Goal: Navigation & Orientation: Find specific page/section

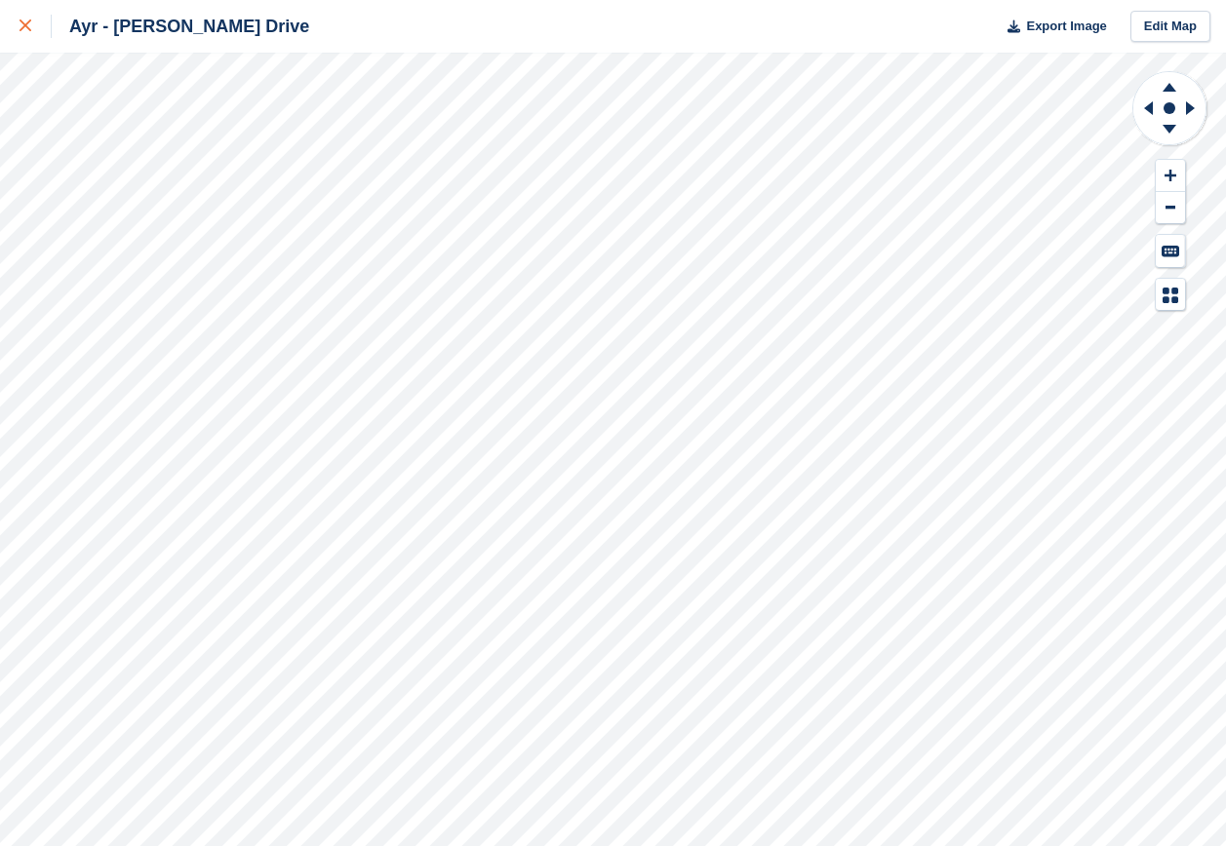
click at [28, 22] on icon at bounding box center [25, 25] width 12 height 12
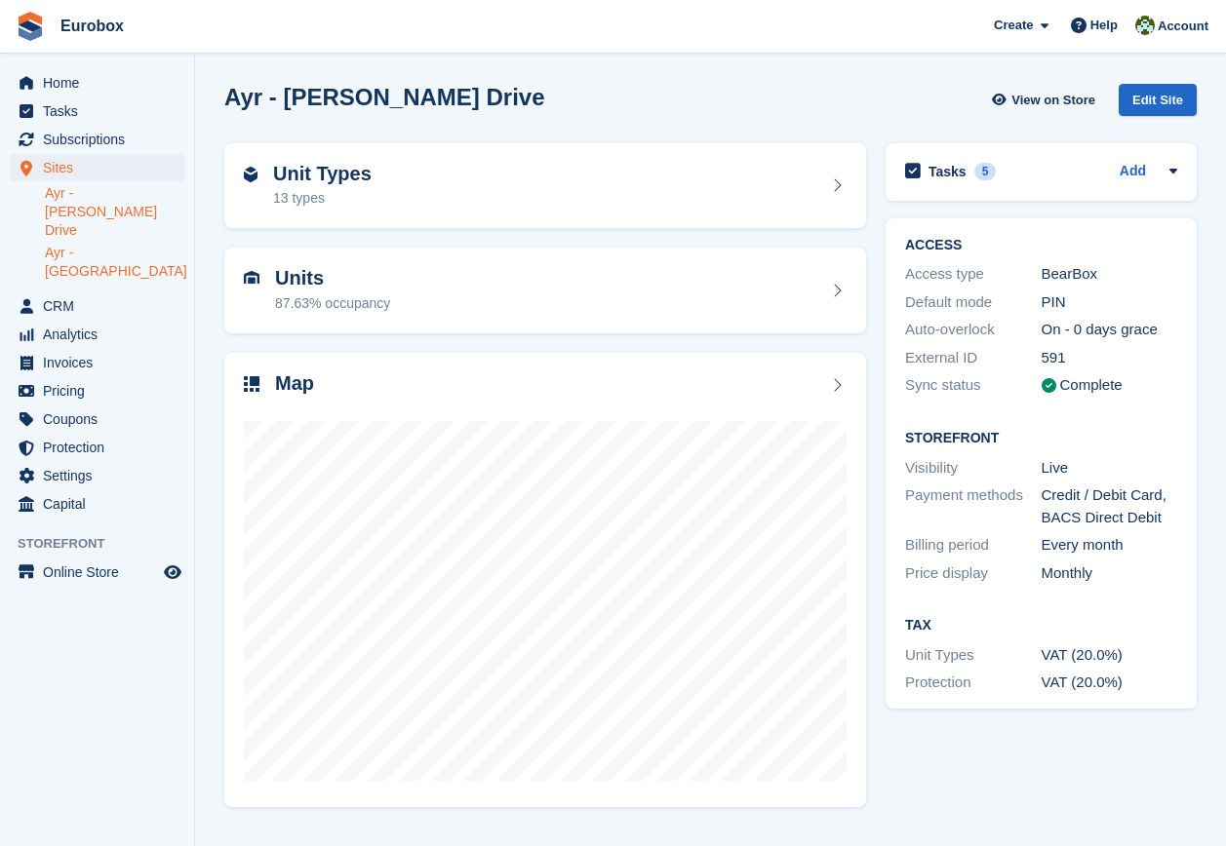
click at [94, 244] on link "Ayr - Holmston Road" at bounding box center [114, 262] width 139 height 37
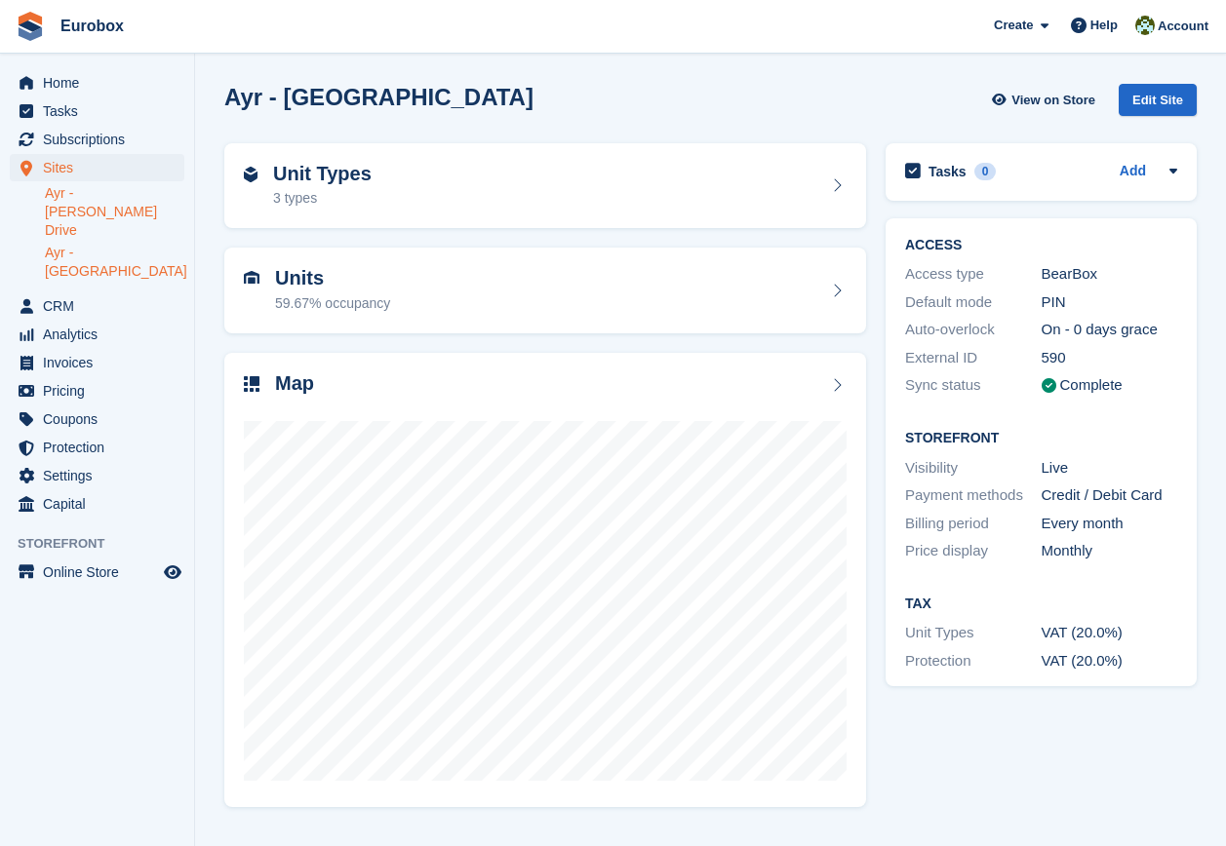
click at [103, 196] on link "Ayr - [PERSON_NAME] Drive" at bounding box center [114, 212] width 139 height 56
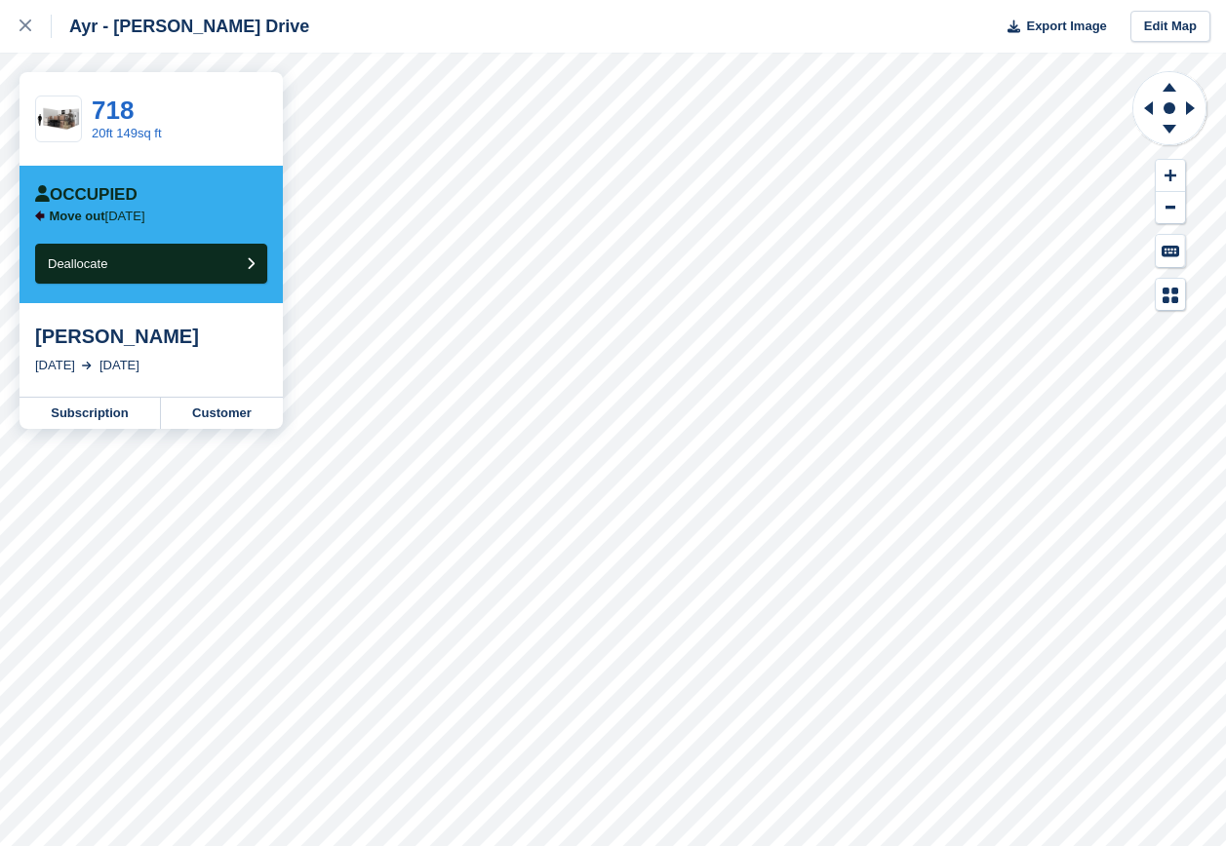
click at [183, 107] on div "Ayr - [PERSON_NAME] Drive Export Image Edit Map 718 20ft 149sq ft Occupied Move…" at bounding box center [613, 423] width 1226 height 846
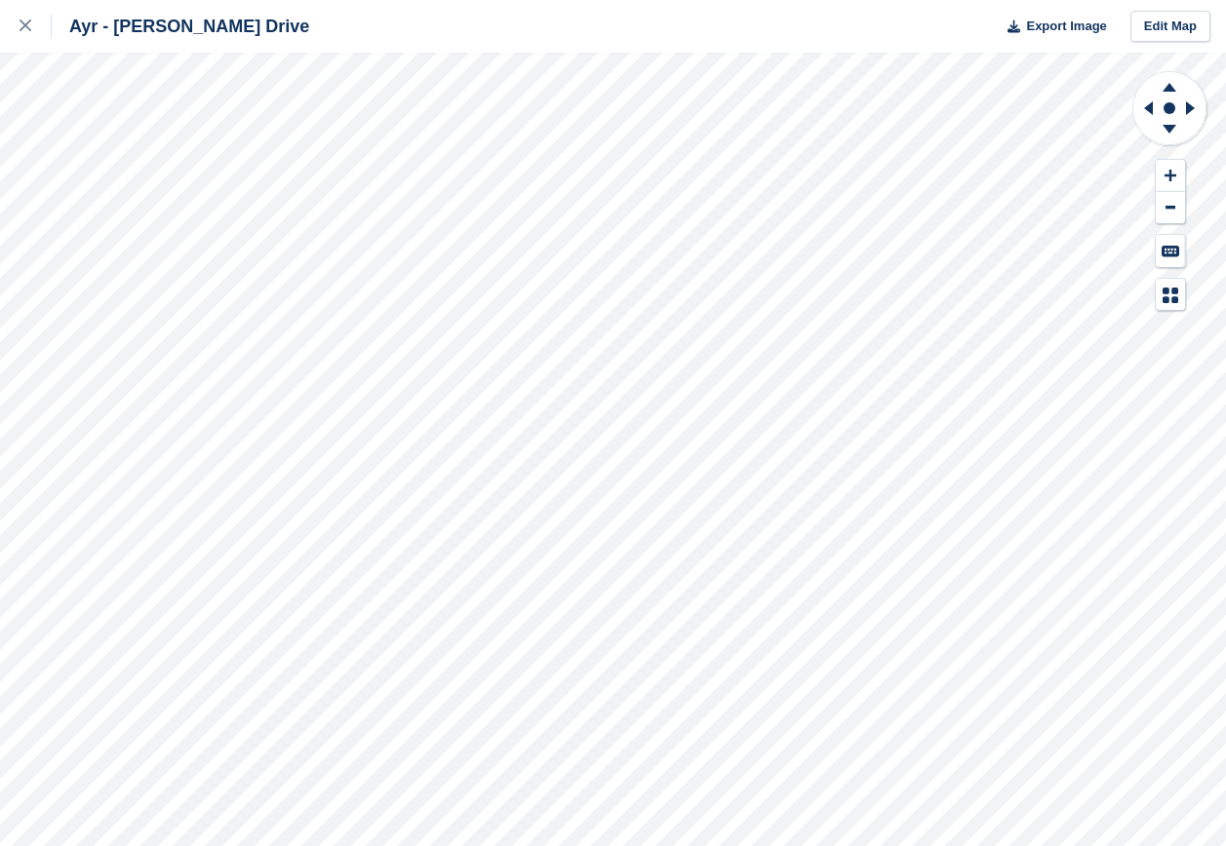
click at [201, 108] on div "Ayr - [PERSON_NAME] Drive Export Image Edit Map" at bounding box center [613, 423] width 1226 height 846
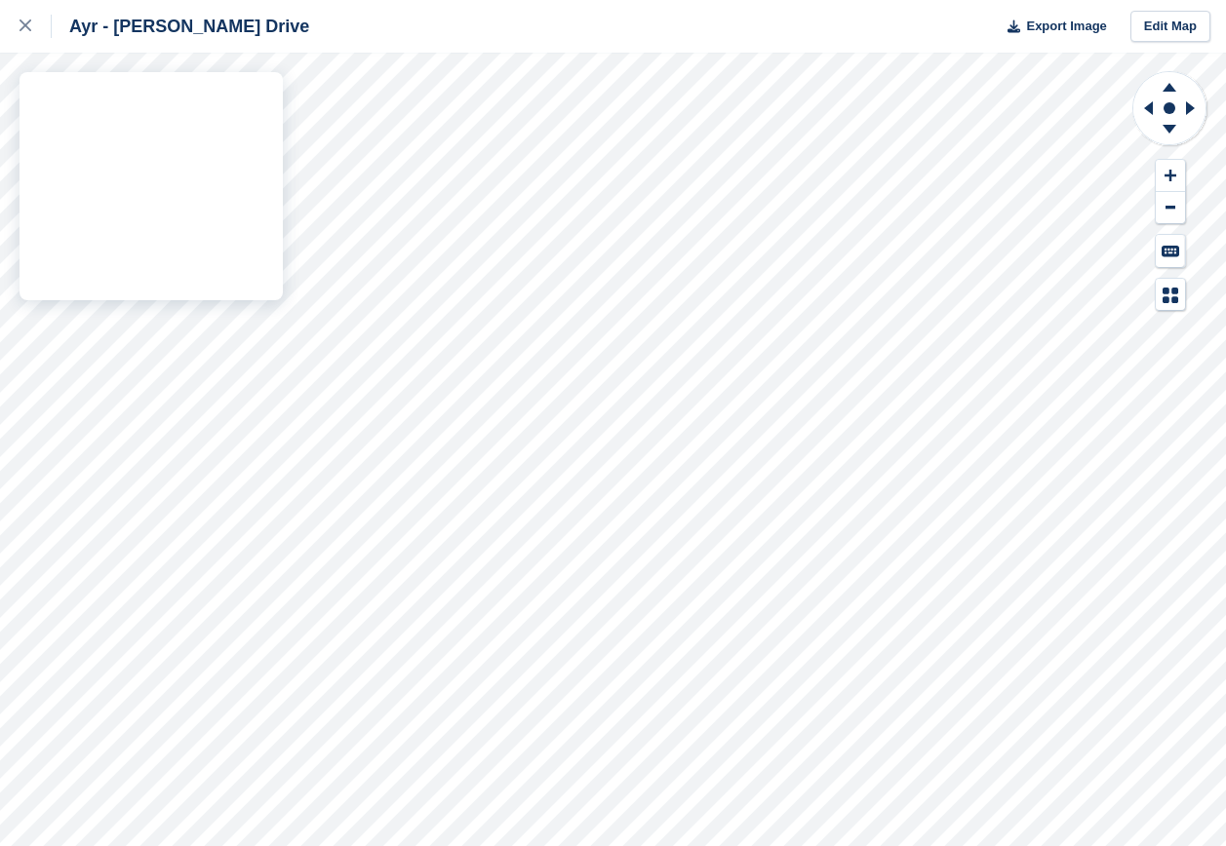
click at [230, 103] on div "Ayr - Whitfield Drive Export Image Edit Map" at bounding box center [613, 423] width 1226 height 846
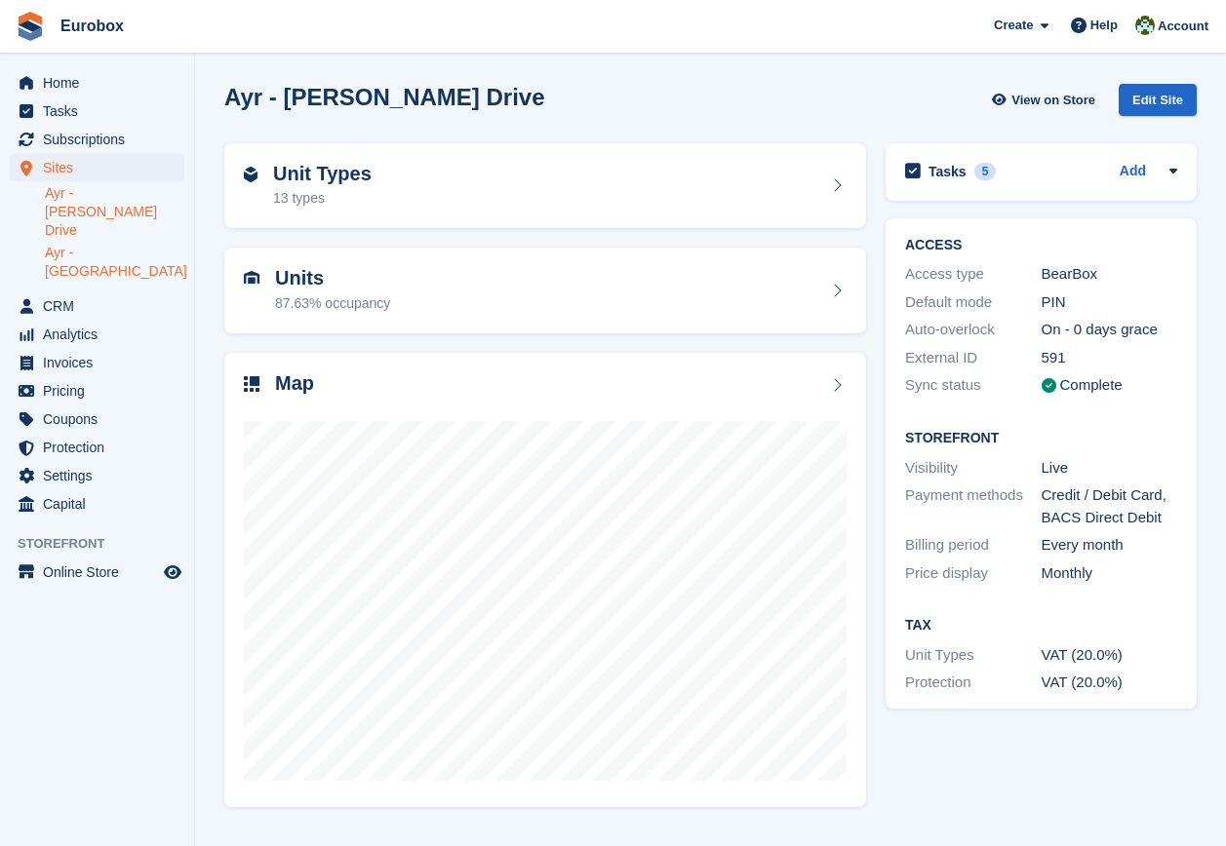
click at [122, 244] on link "Ayr - [GEOGRAPHIC_DATA]" at bounding box center [114, 262] width 139 height 37
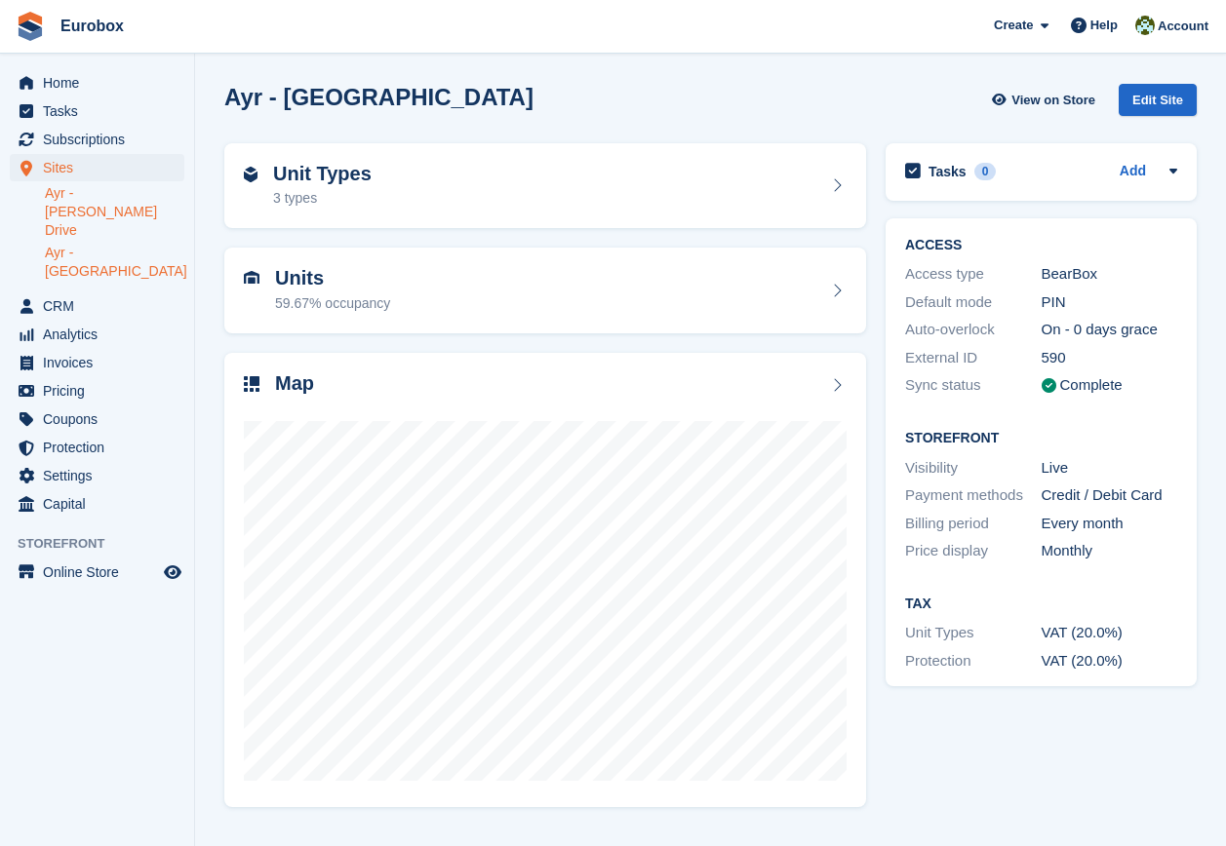
click at [82, 194] on link "Ayr - [PERSON_NAME] Drive" at bounding box center [114, 212] width 139 height 56
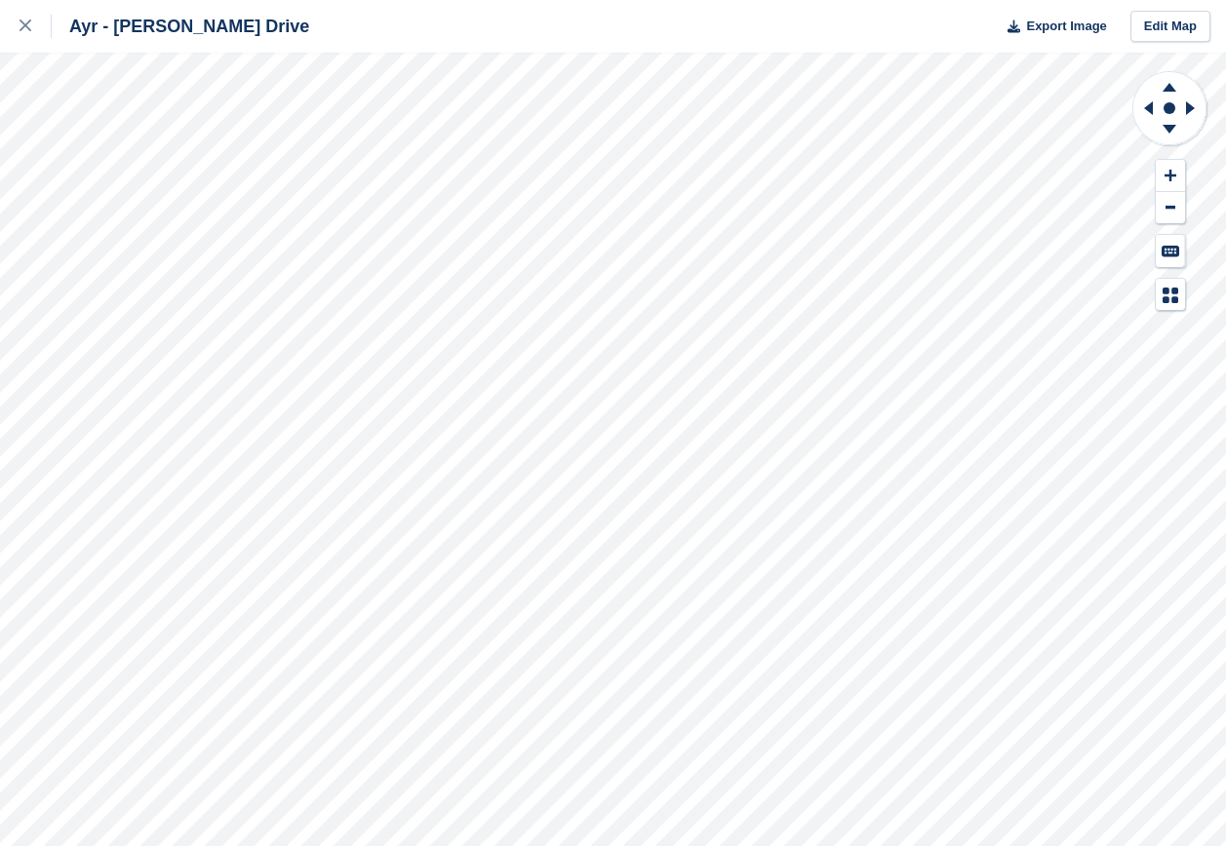
click at [184, 96] on div "Ayr - Whitfield Drive Export Image Edit Map" at bounding box center [613, 423] width 1226 height 846
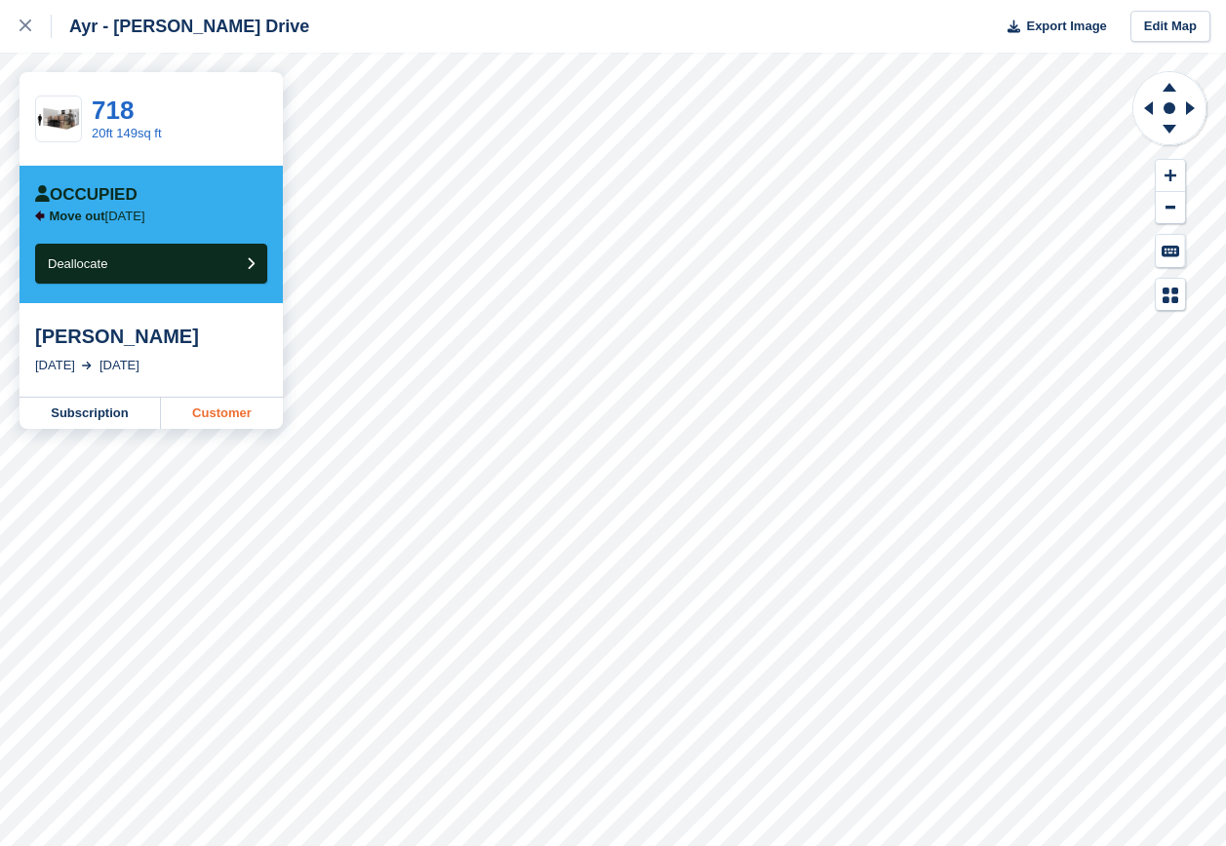
click at [262, 419] on link "Customer" at bounding box center [222, 413] width 122 height 31
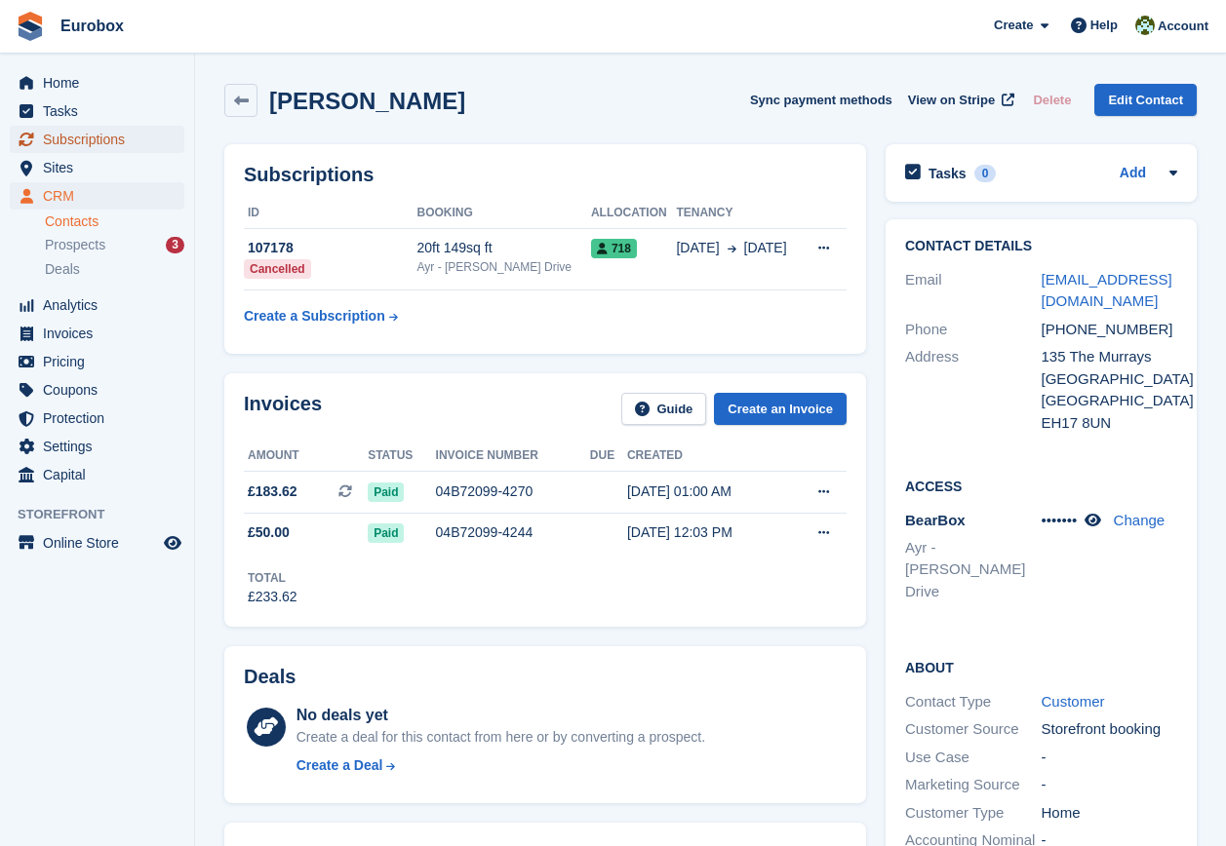
click at [100, 134] on span "Subscriptions" at bounding box center [101, 139] width 117 height 27
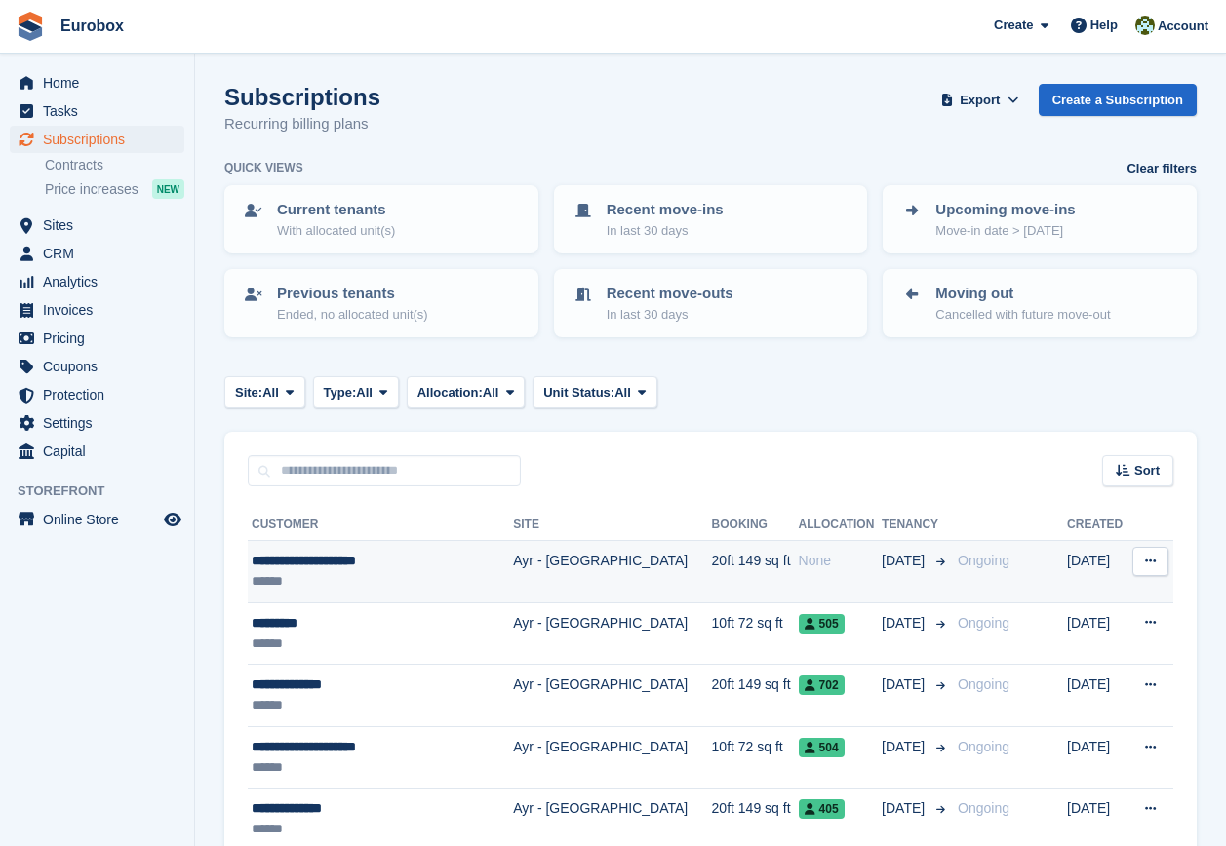
click at [340, 560] on div "**********" at bounding box center [371, 561] width 238 height 20
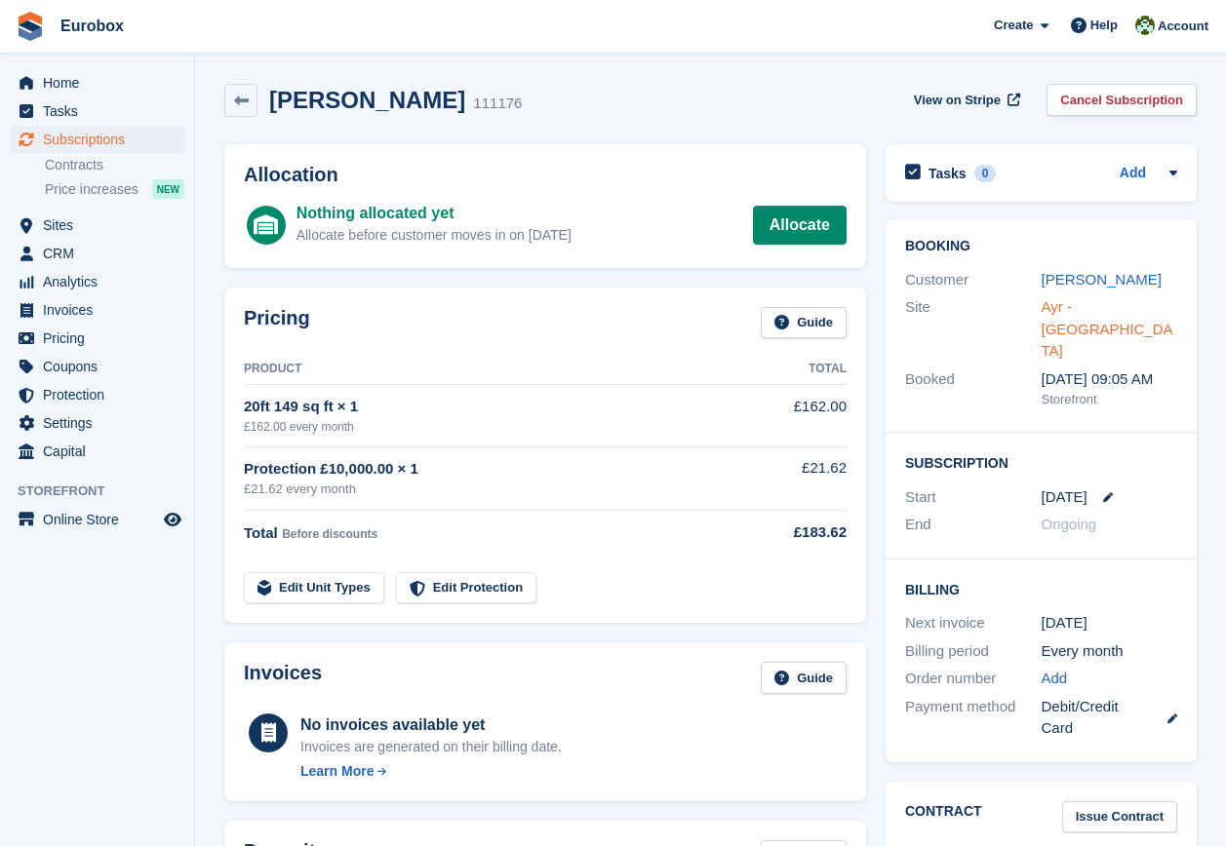
click at [1092, 332] on link "Ayr - [GEOGRAPHIC_DATA]" at bounding box center [1107, 328] width 132 height 60
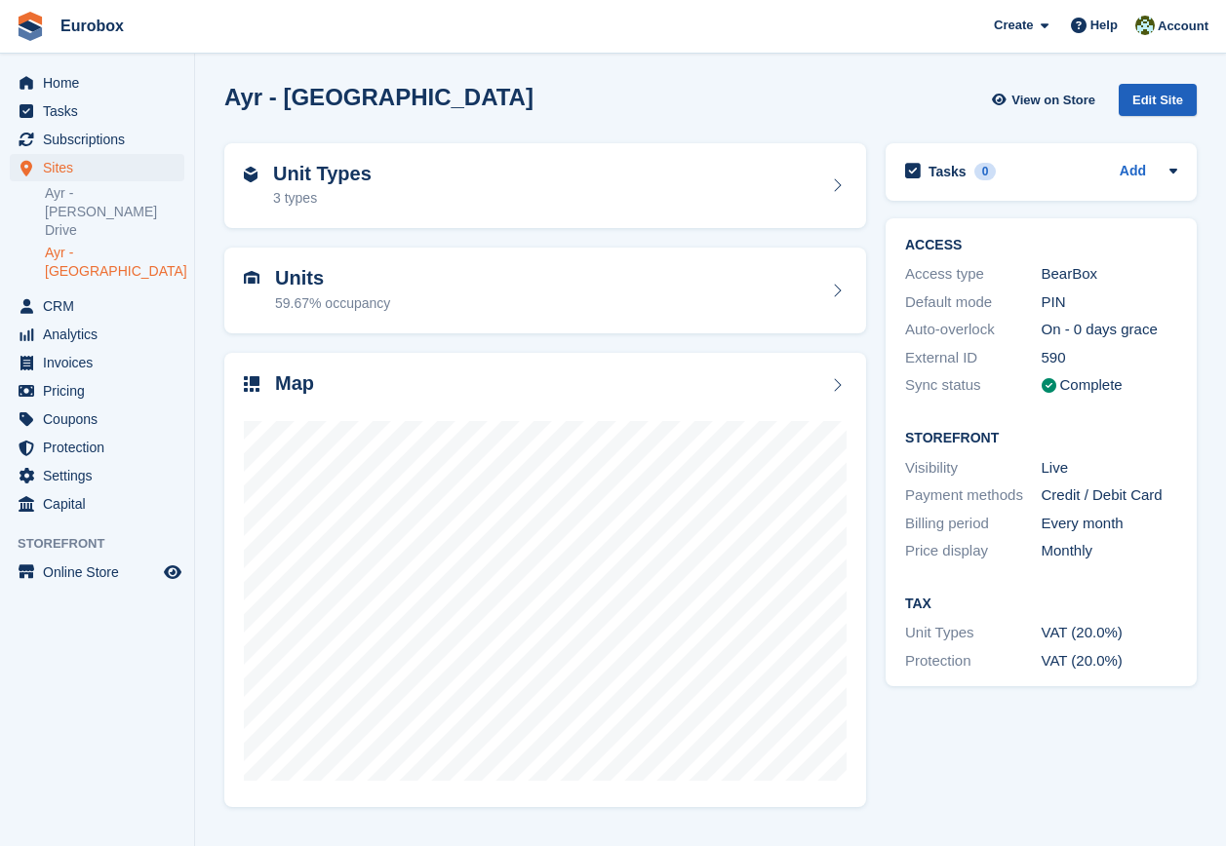
click at [1168, 102] on div "Edit Site" at bounding box center [1157, 100] width 78 height 32
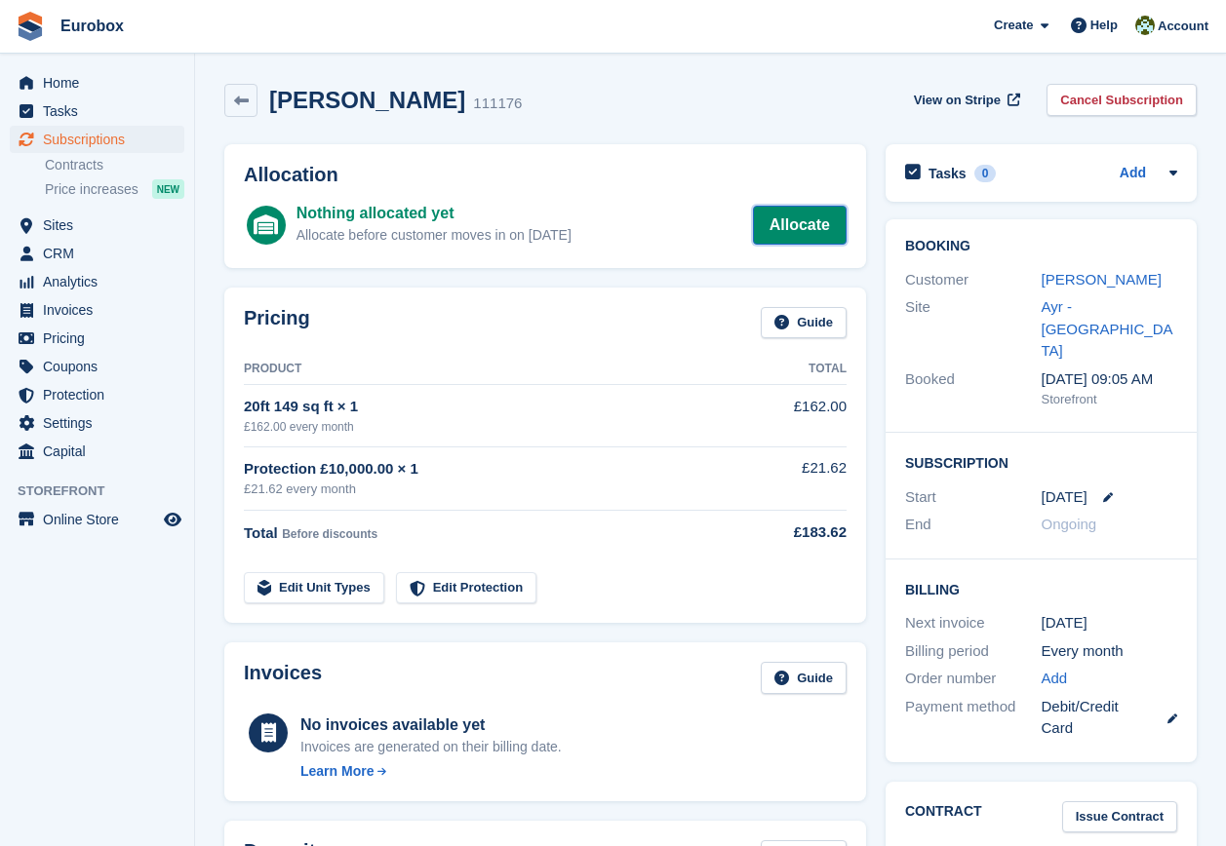
click at [802, 219] on link "Allocate" at bounding box center [800, 225] width 94 height 39
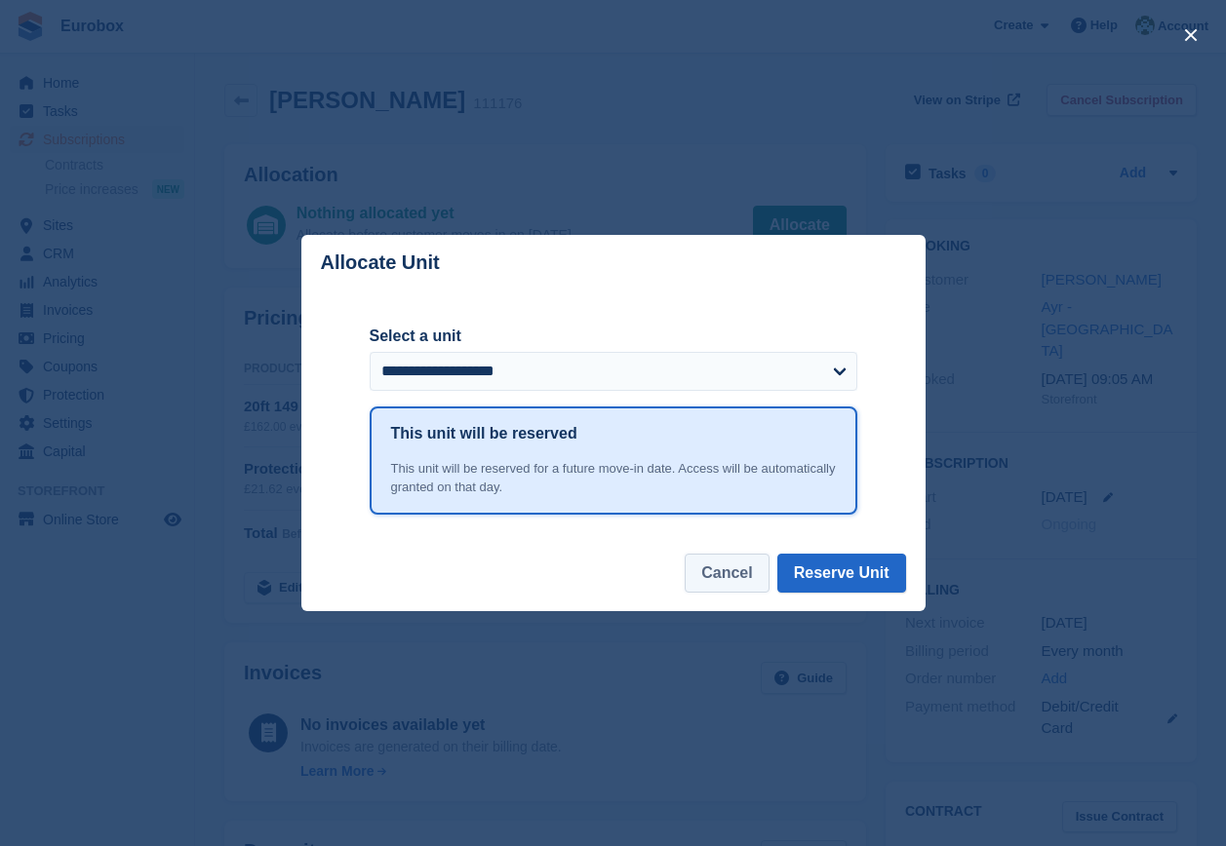
click at [758, 571] on button "Cancel" at bounding box center [726, 573] width 84 height 39
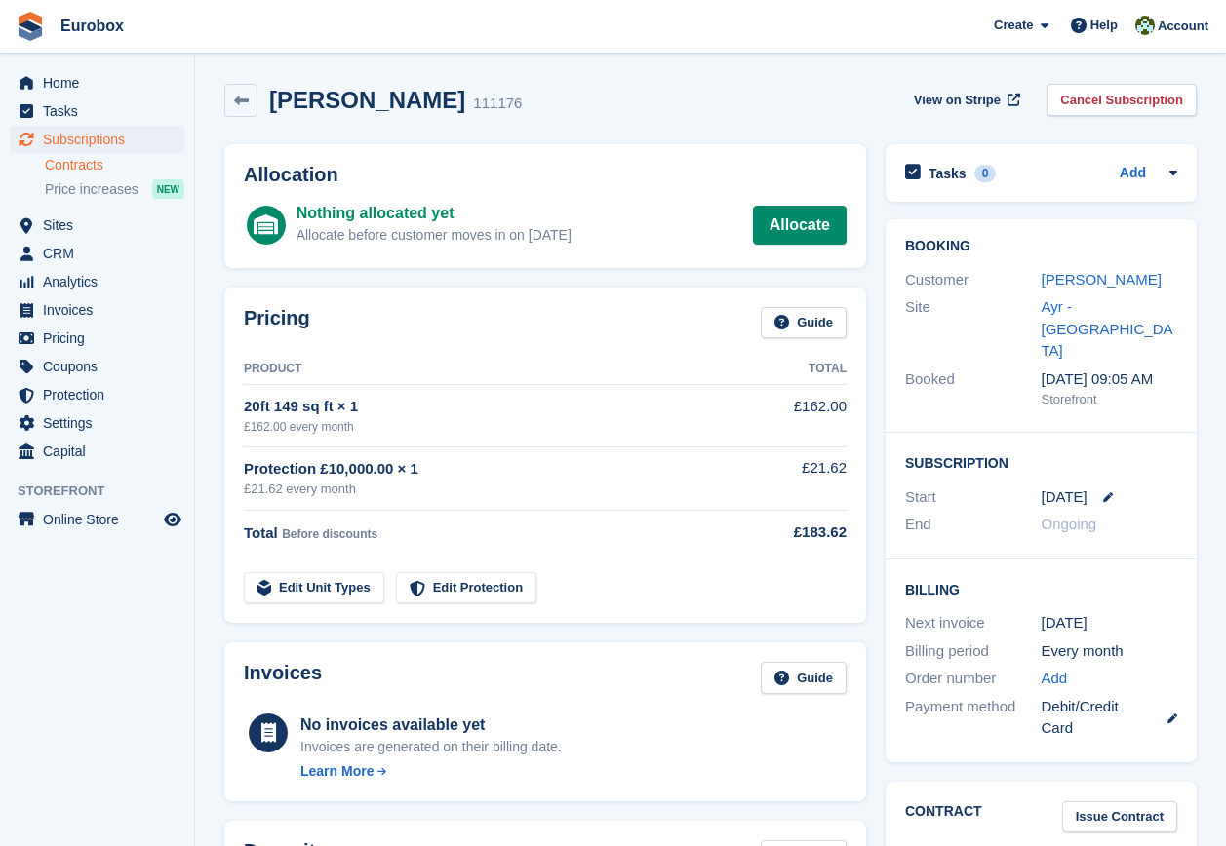
click at [72, 170] on link "Contracts" at bounding box center [114, 165] width 139 height 19
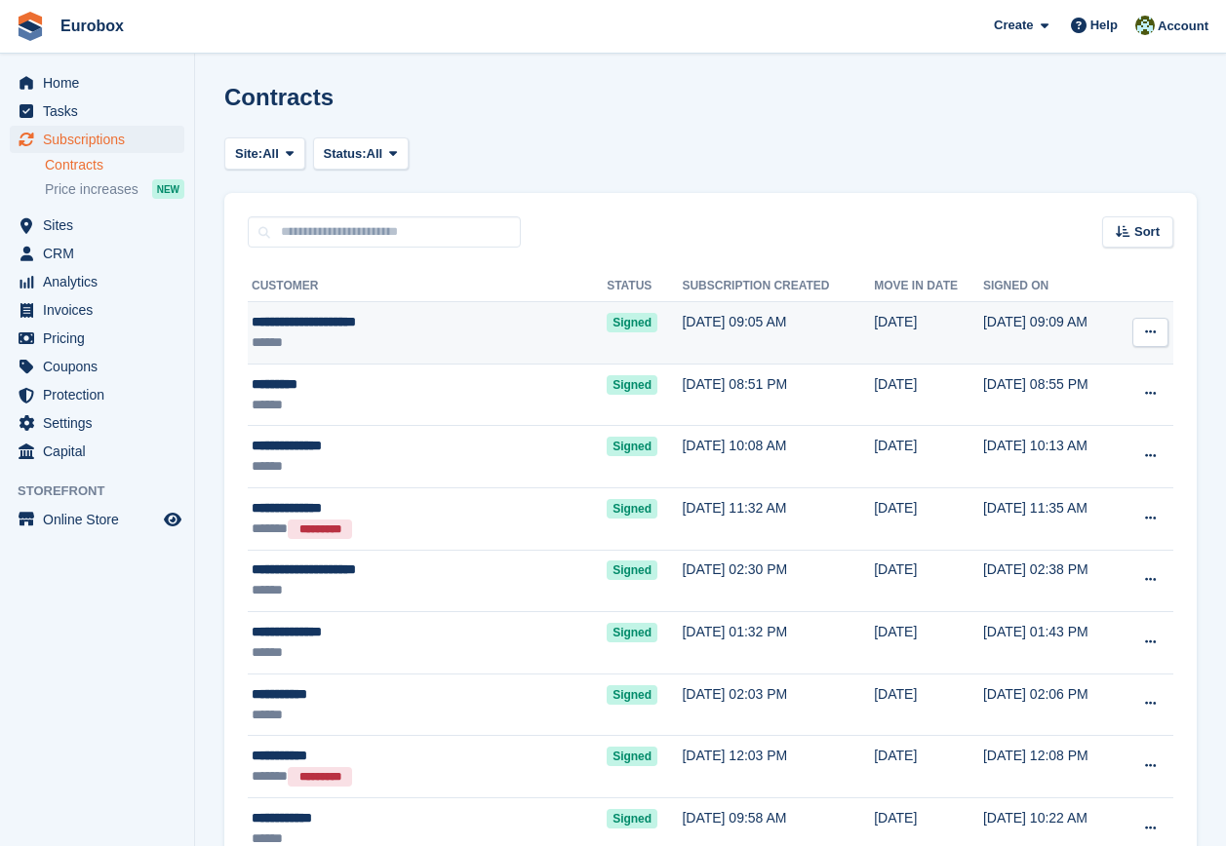
click at [315, 326] on div "**********" at bounding box center [388, 322] width 272 height 20
click at [1147, 336] on icon at bounding box center [1150, 332] width 11 height 13
click at [286, 325] on div "**********" at bounding box center [388, 322] width 272 height 20
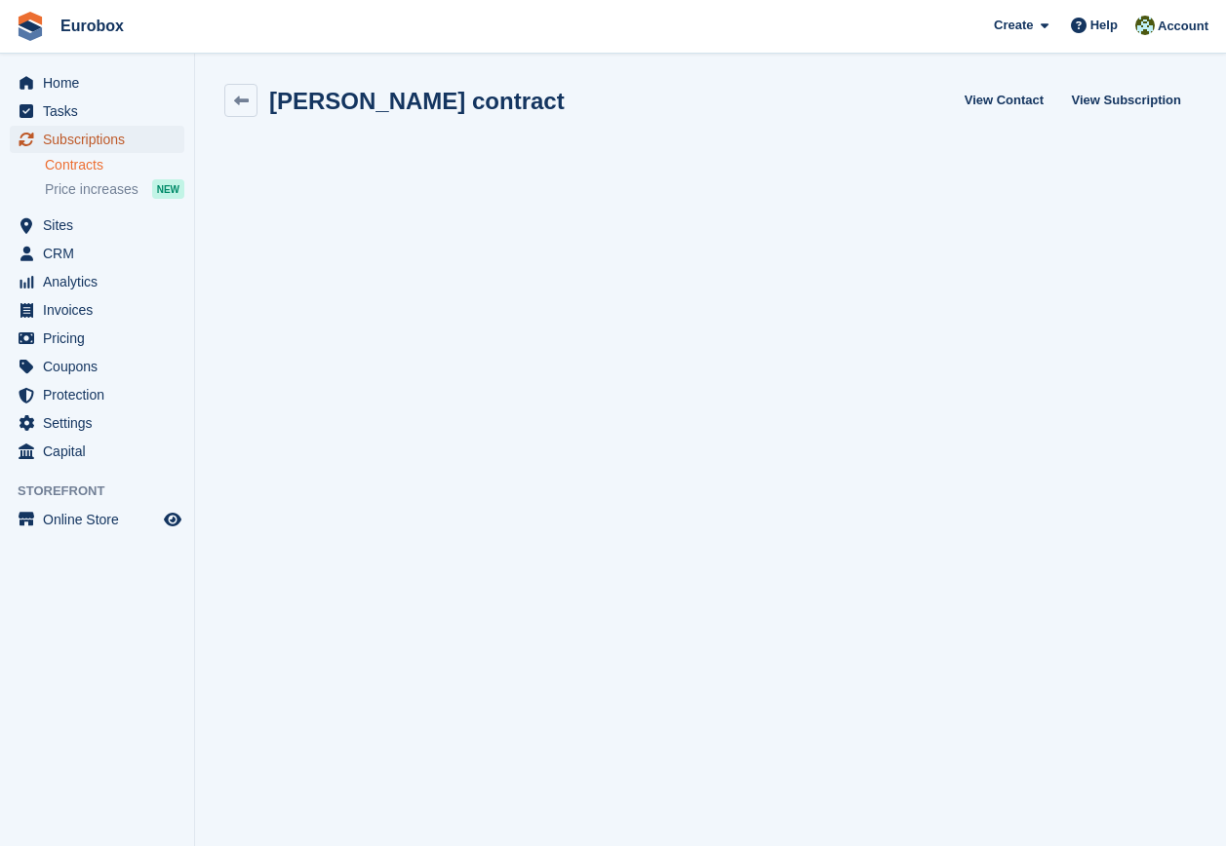
click at [81, 140] on span "Subscriptions" at bounding box center [101, 139] width 117 height 27
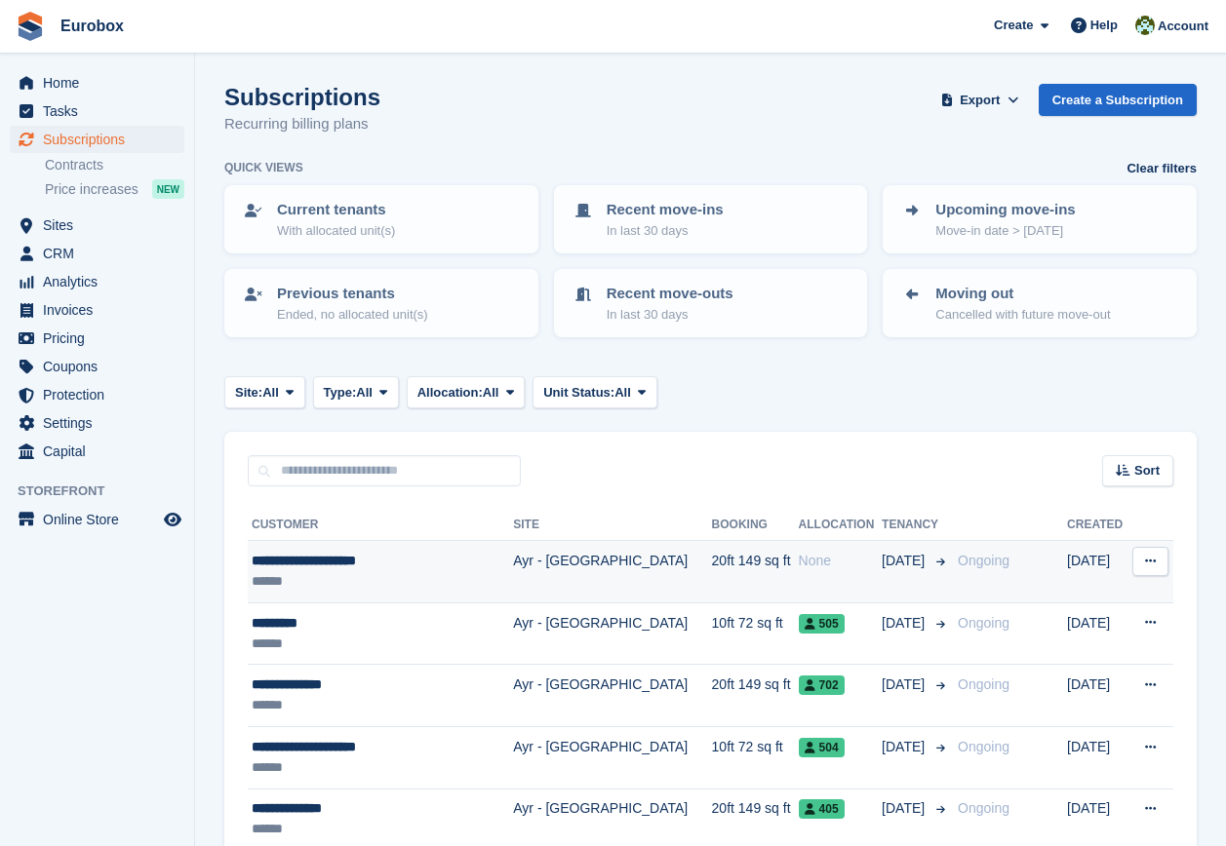
click at [1160, 561] on button at bounding box center [1150, 561] width 36 height 29
click at [1132, 547] on button at bounding box center [1150, 561] width 36 height 29
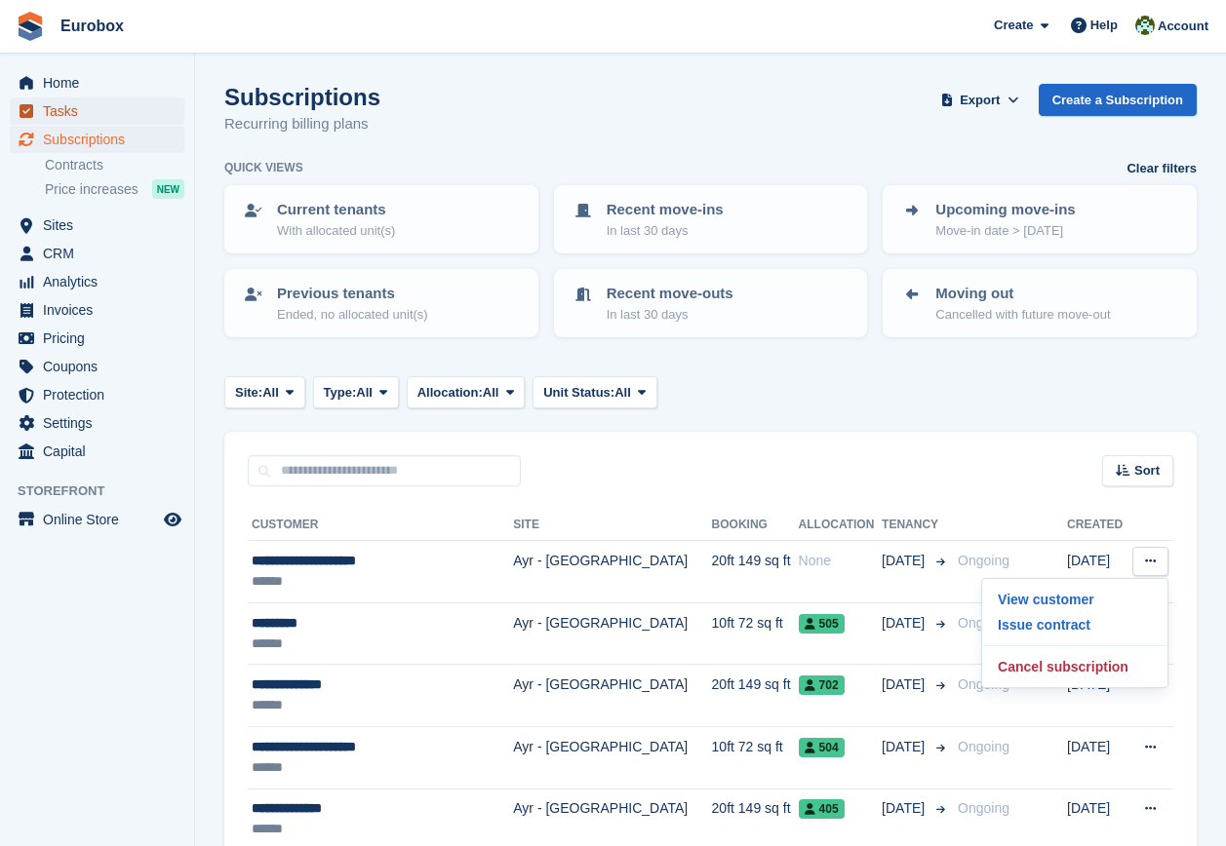
click at [63, 101] on span "Tasks" at bounding box center [101, 110] width 117 height 27
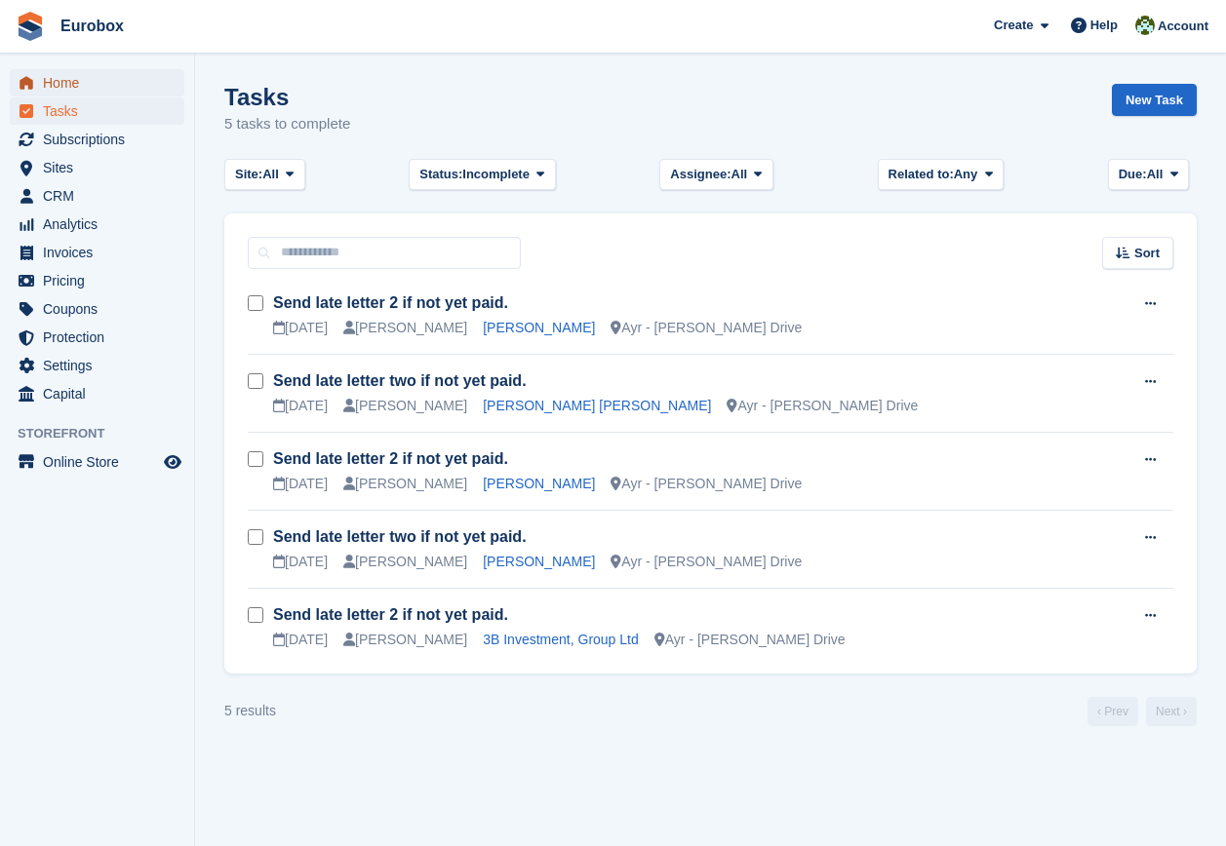
click at [65, 83] on span "Home" at bounding box center [101, 82] width 117 height 27
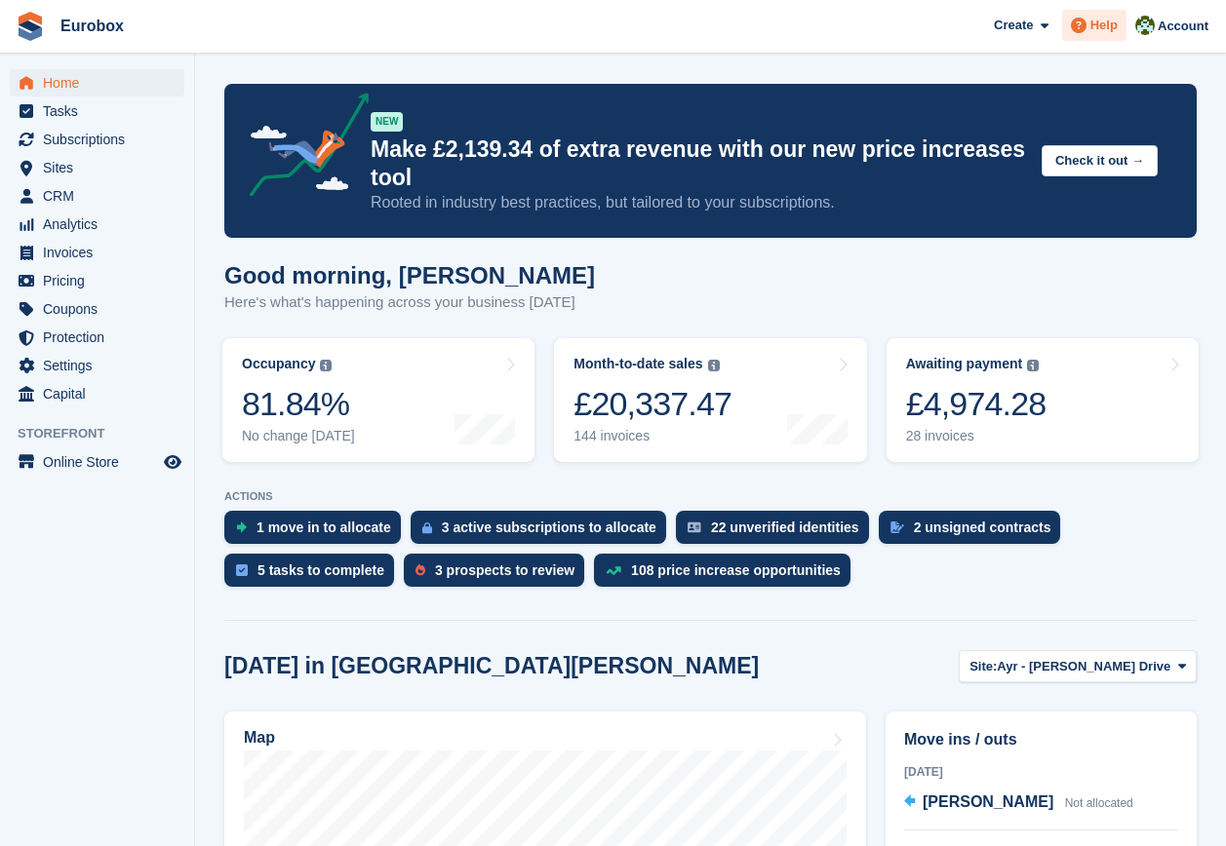
click at [1102, 19] on span "Help" at bounding box center [1103, 25] width 27 height 19
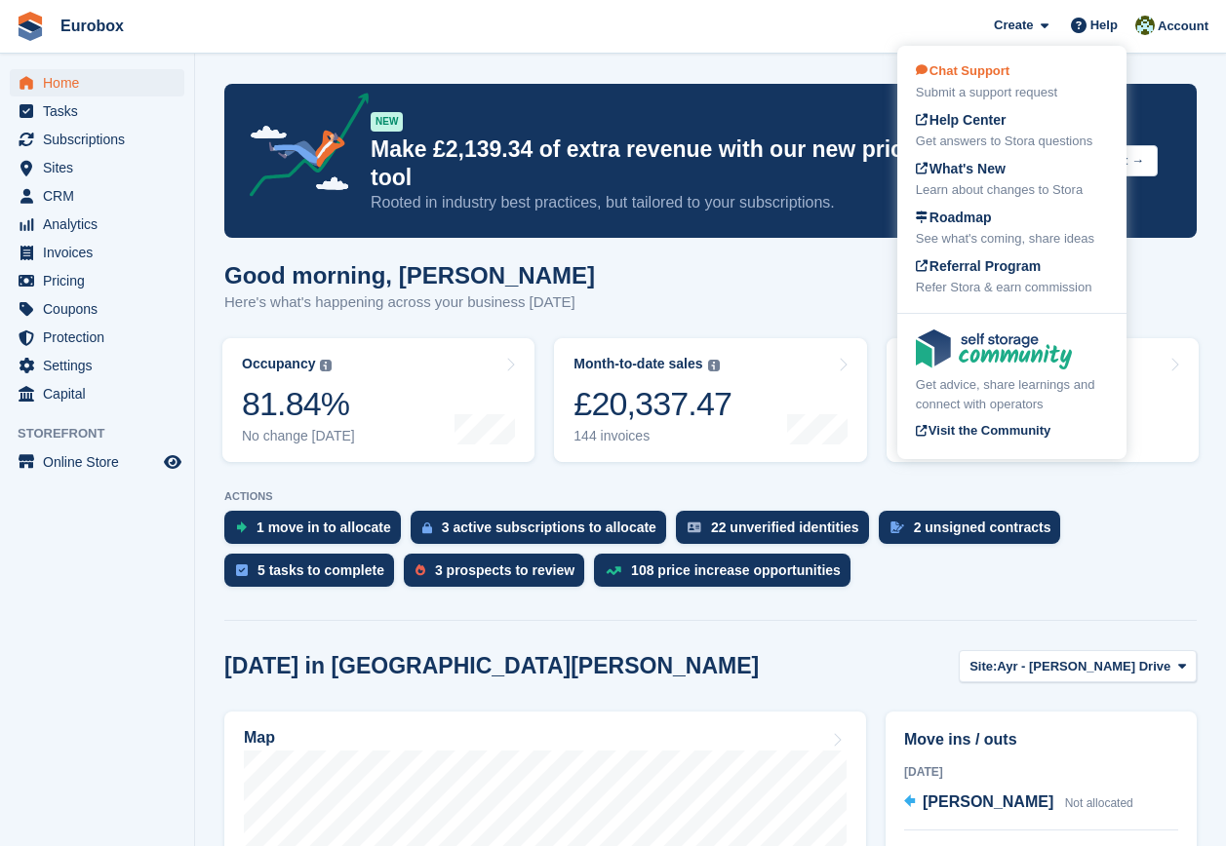
click at [994, 66] on span "Chat Support" at bounding box center [963, 70] width 94 height 15
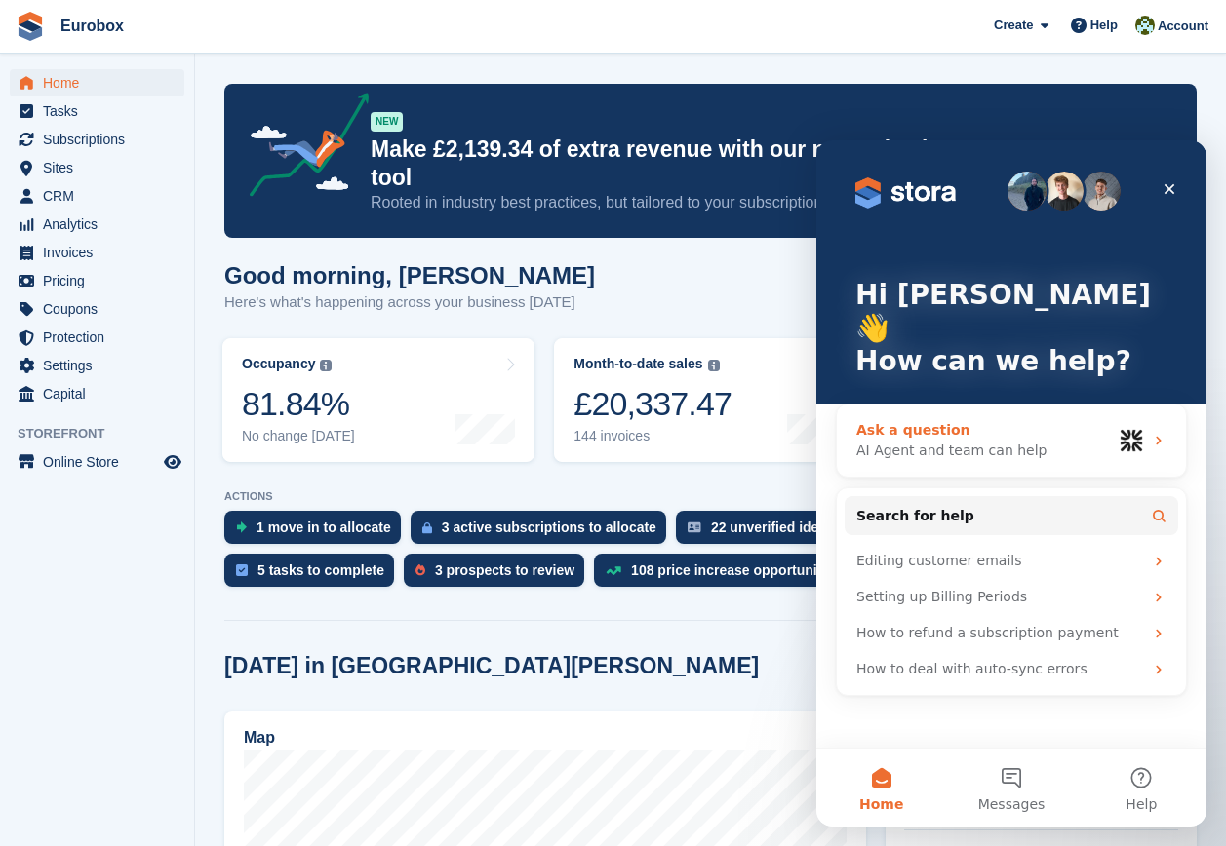
click at [947, 420] on div "Ask a question" at bounding box center [983, 430] width 255 height 20
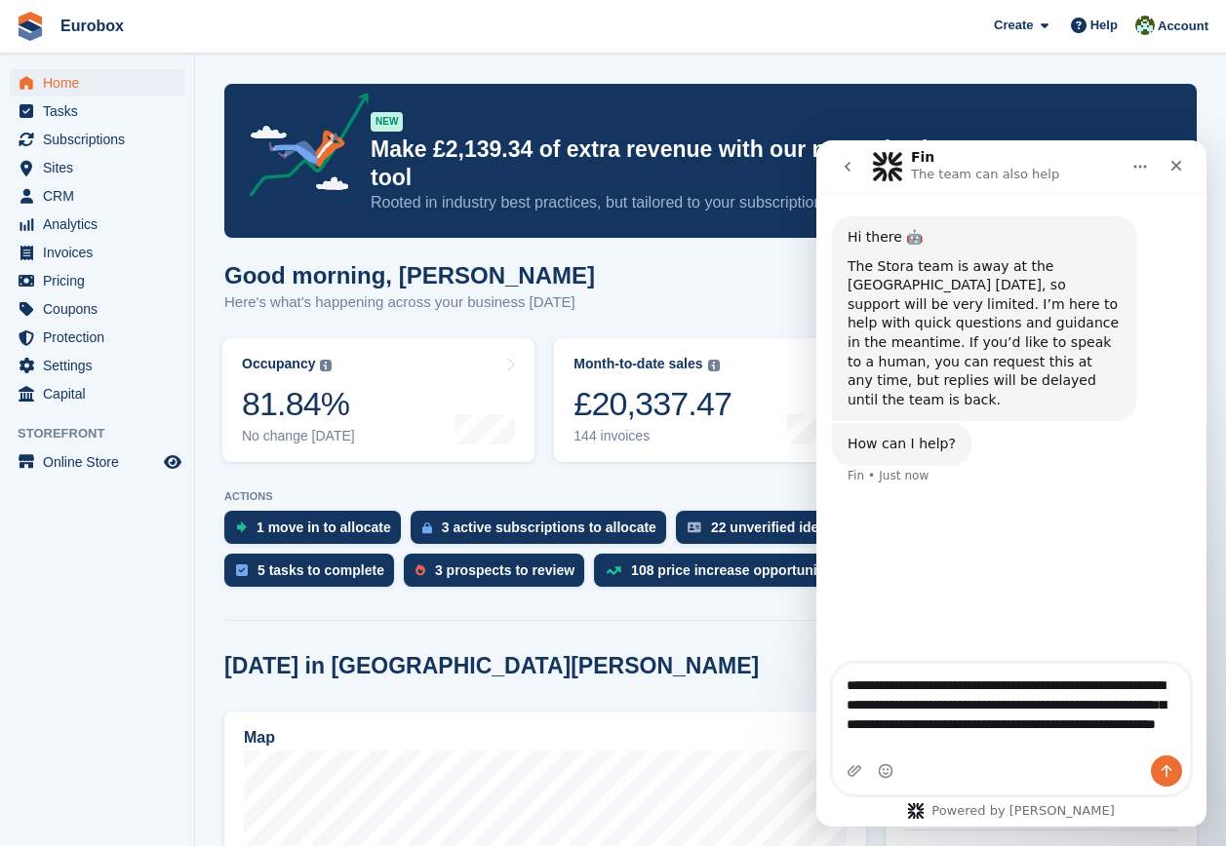
type textarea "**********"
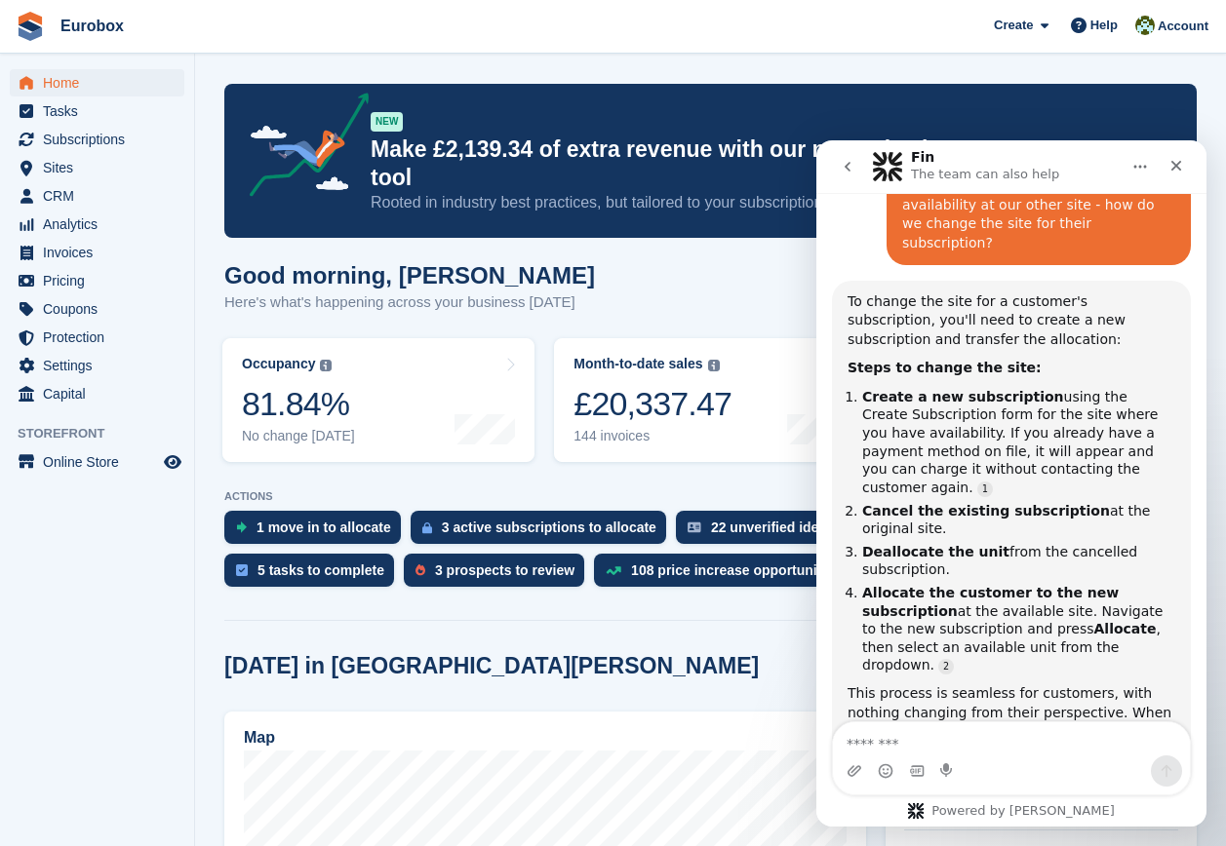
scroll to position [391, 0]
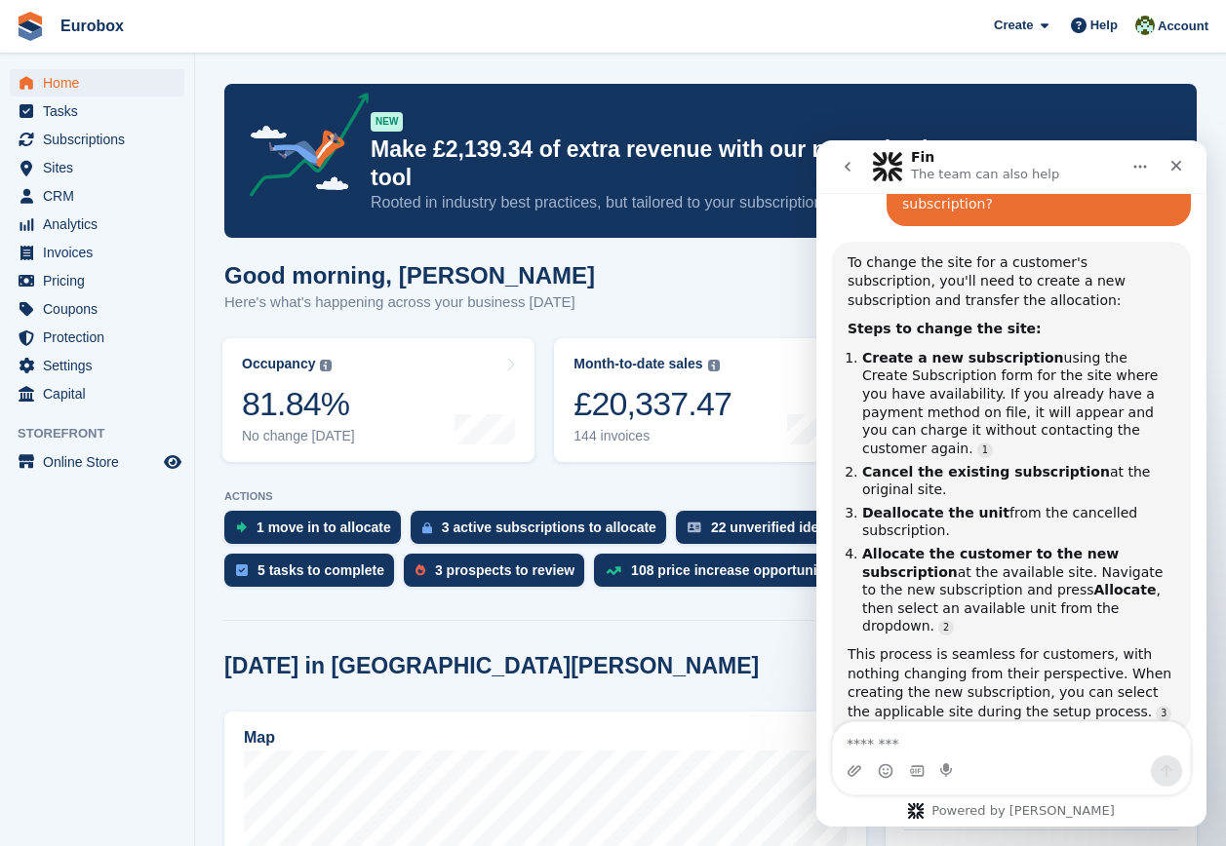
click at [1147, 164] on icon "Home" at bounding box center [1140, 167] width 16 height 16
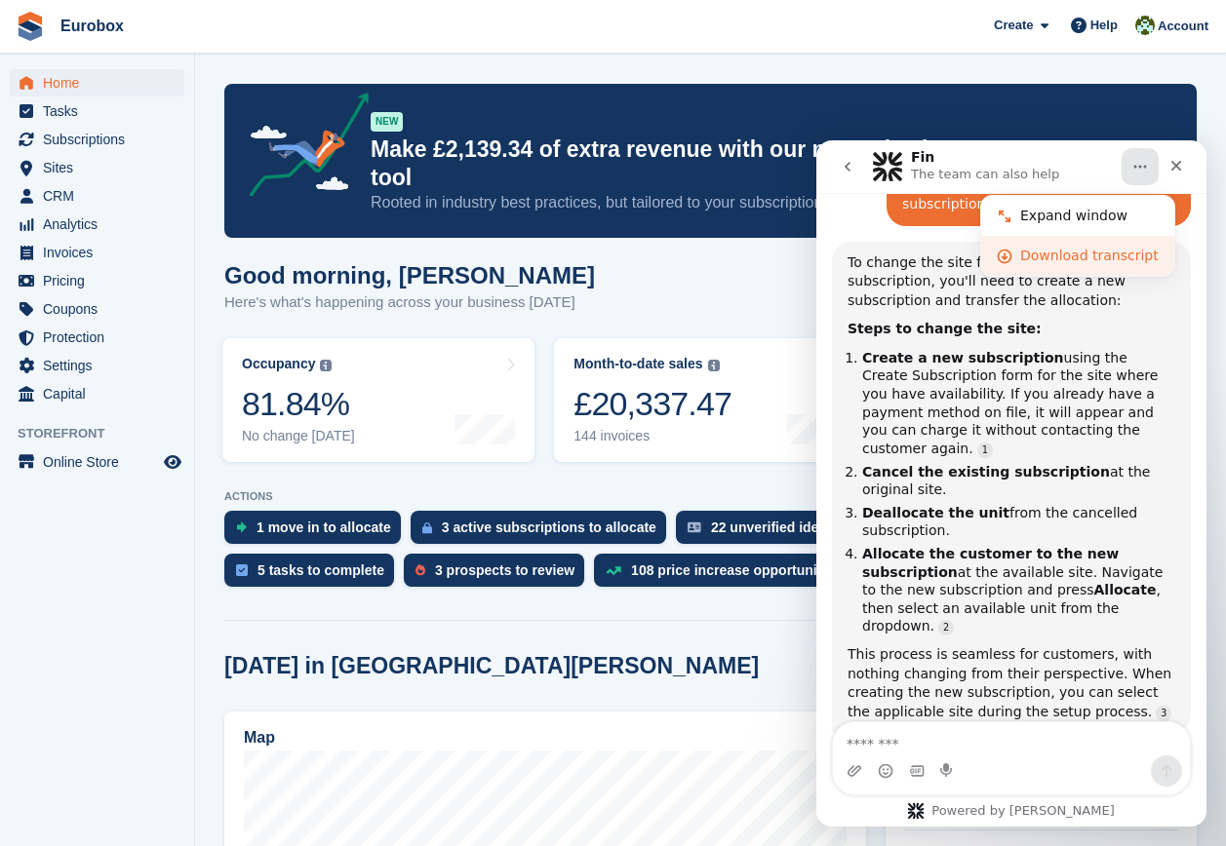
click at [1086, 250] on div "Download transcript" at bounding box center [1089, 256] width 138 height 20
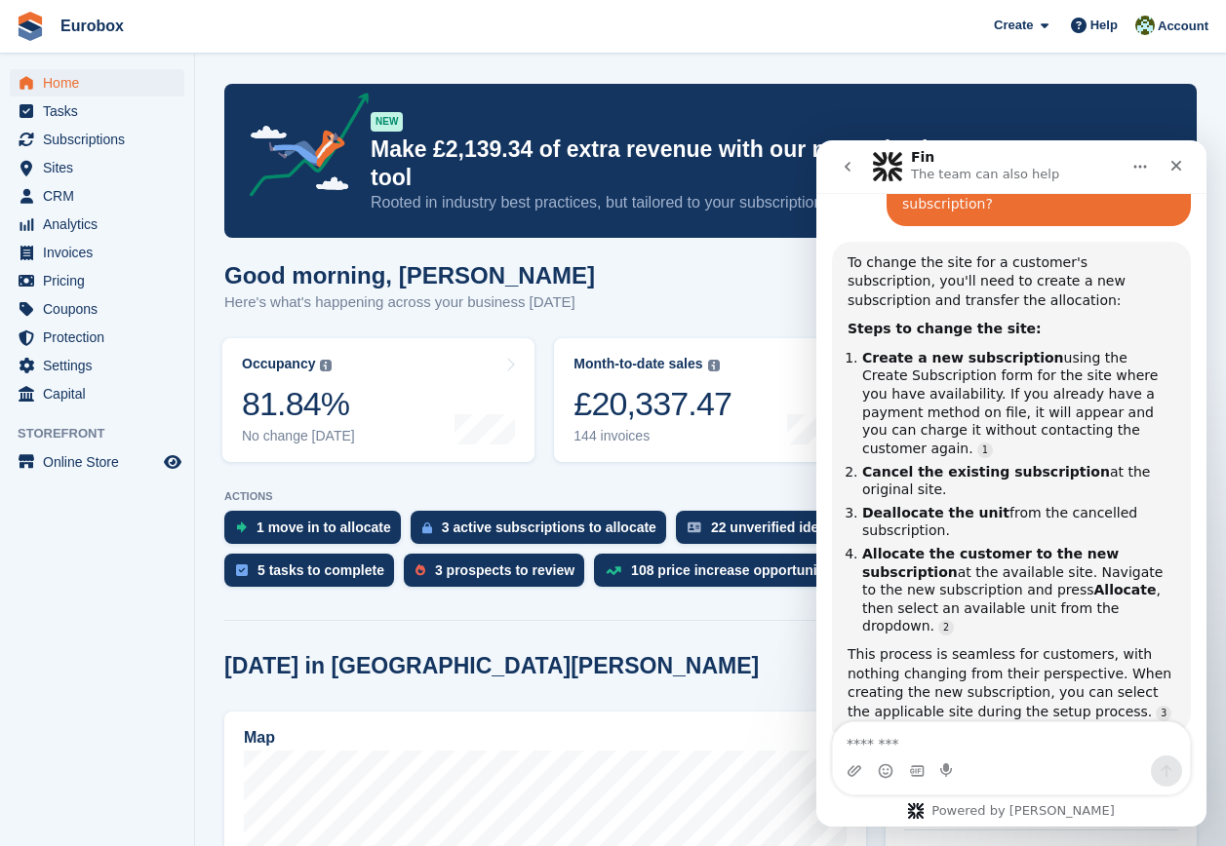
click at [1006, 744] on textarea "Message…" at bounding box center [1011, 738] width 357 height 33
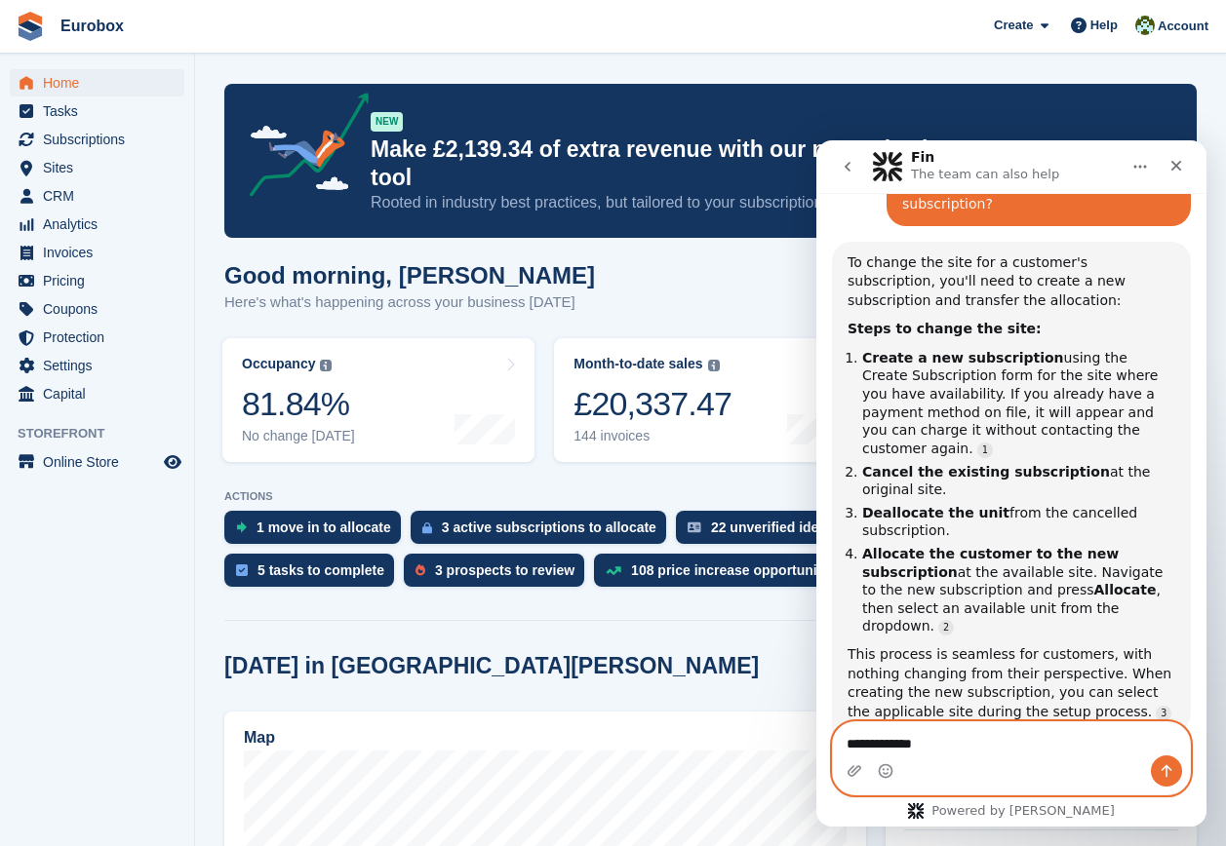
type textarea "**********"
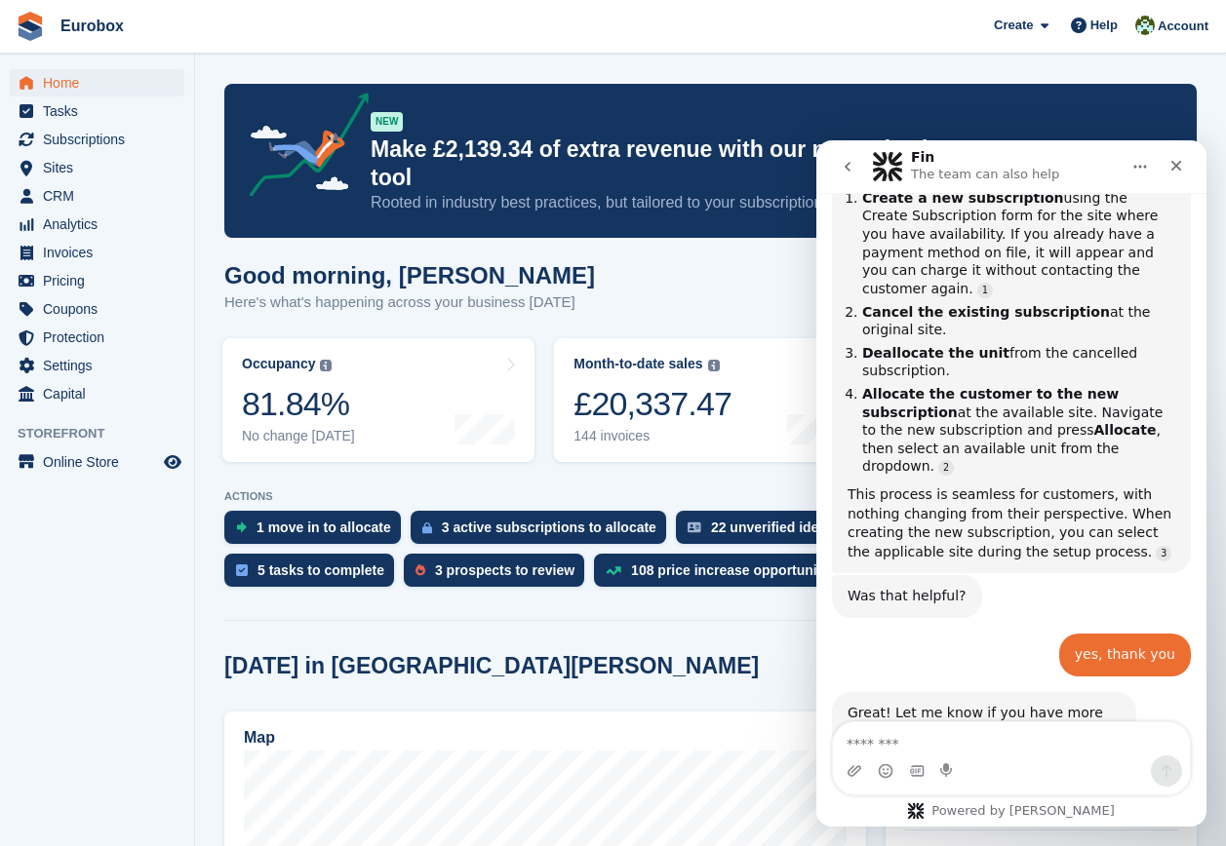
scroll to position [524, 0]
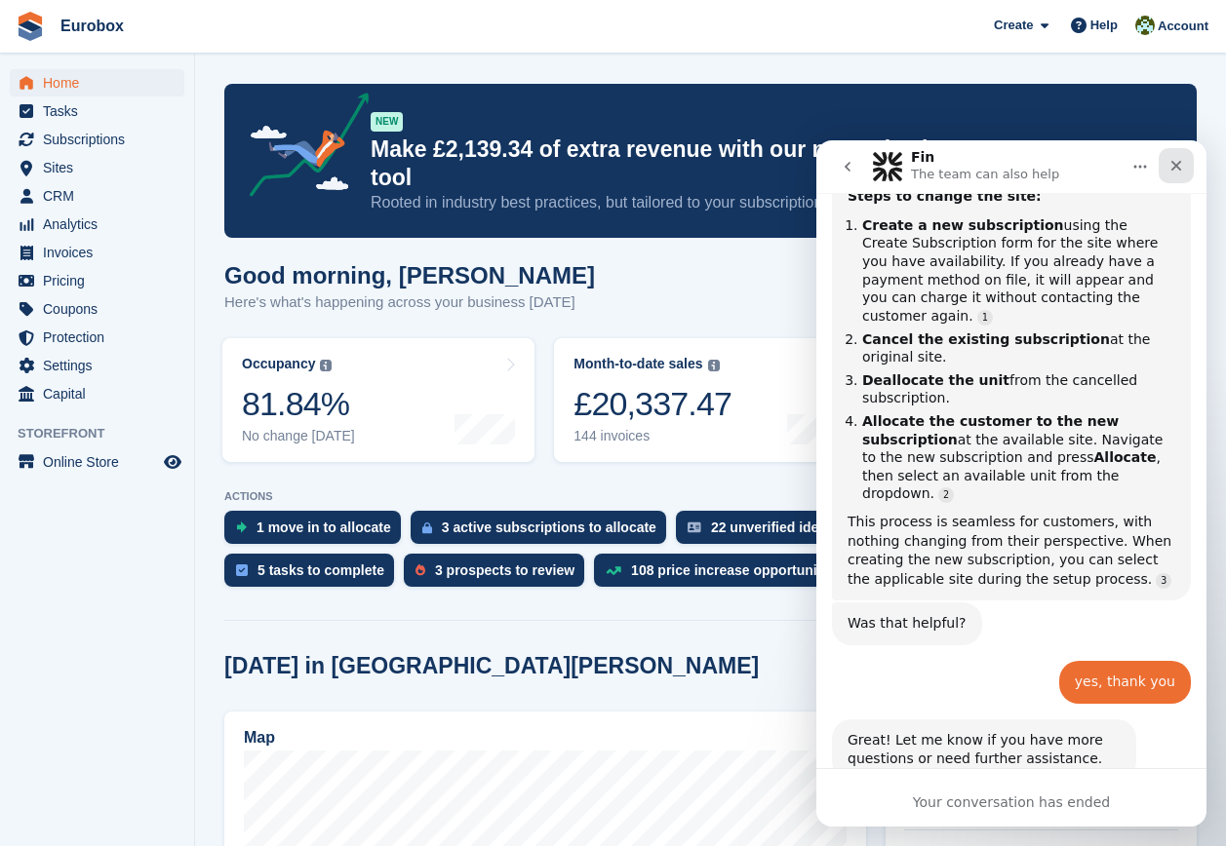
click at [1178, 163] on icon "Close" at bounding box center [1176, 166] width 11 height 11
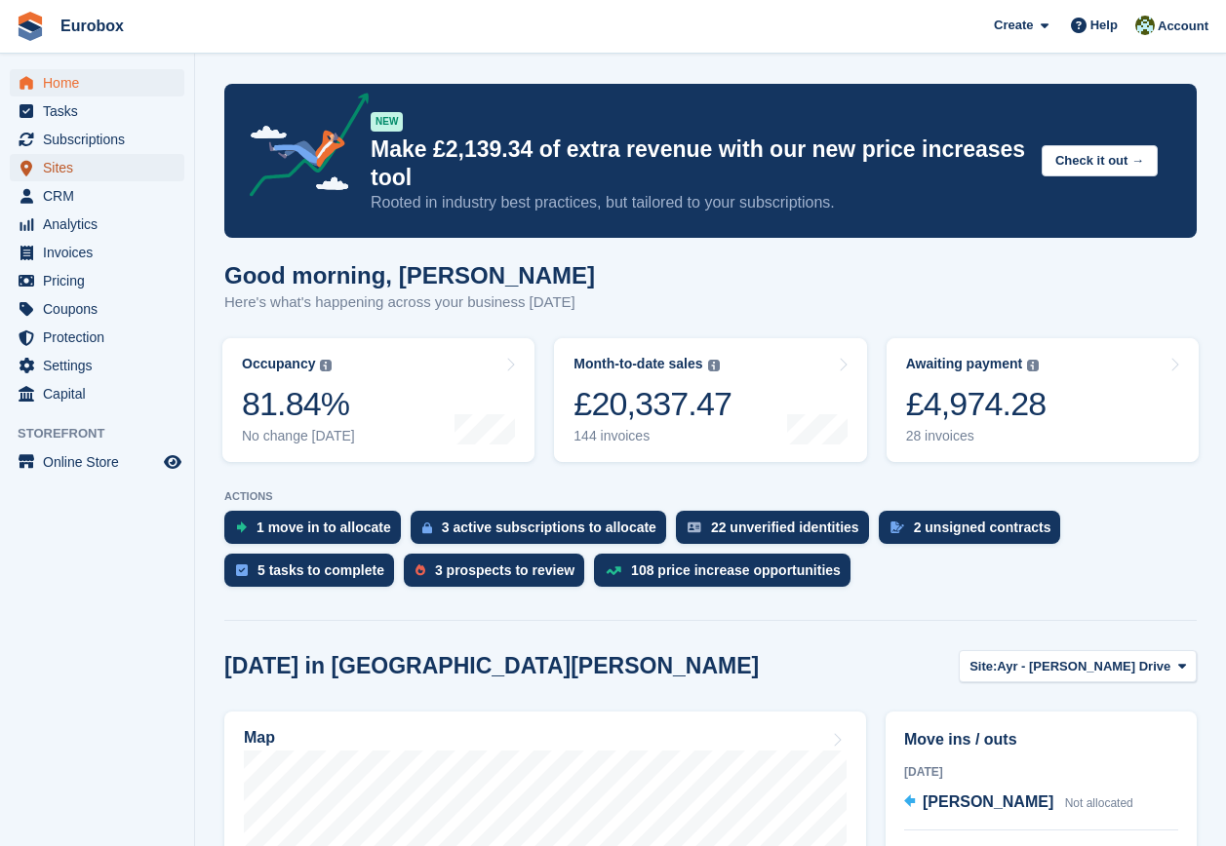
click at [62, 170] on span "Sites" at bounding box center [101, 167] width 117 height 27
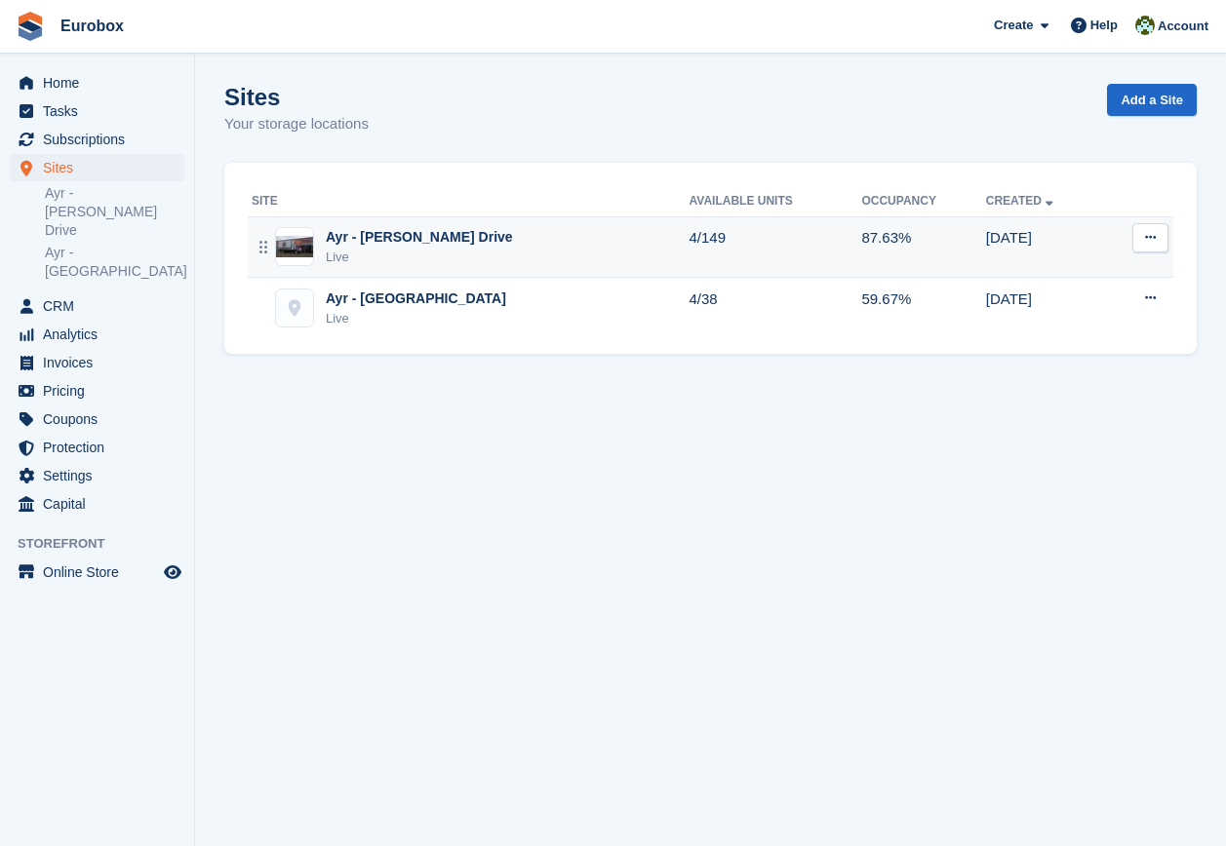
click at [375, 241] on div "Ayr - [PERSON_NAME] Drive" at bounding box center [419, 237] width 187 height 20
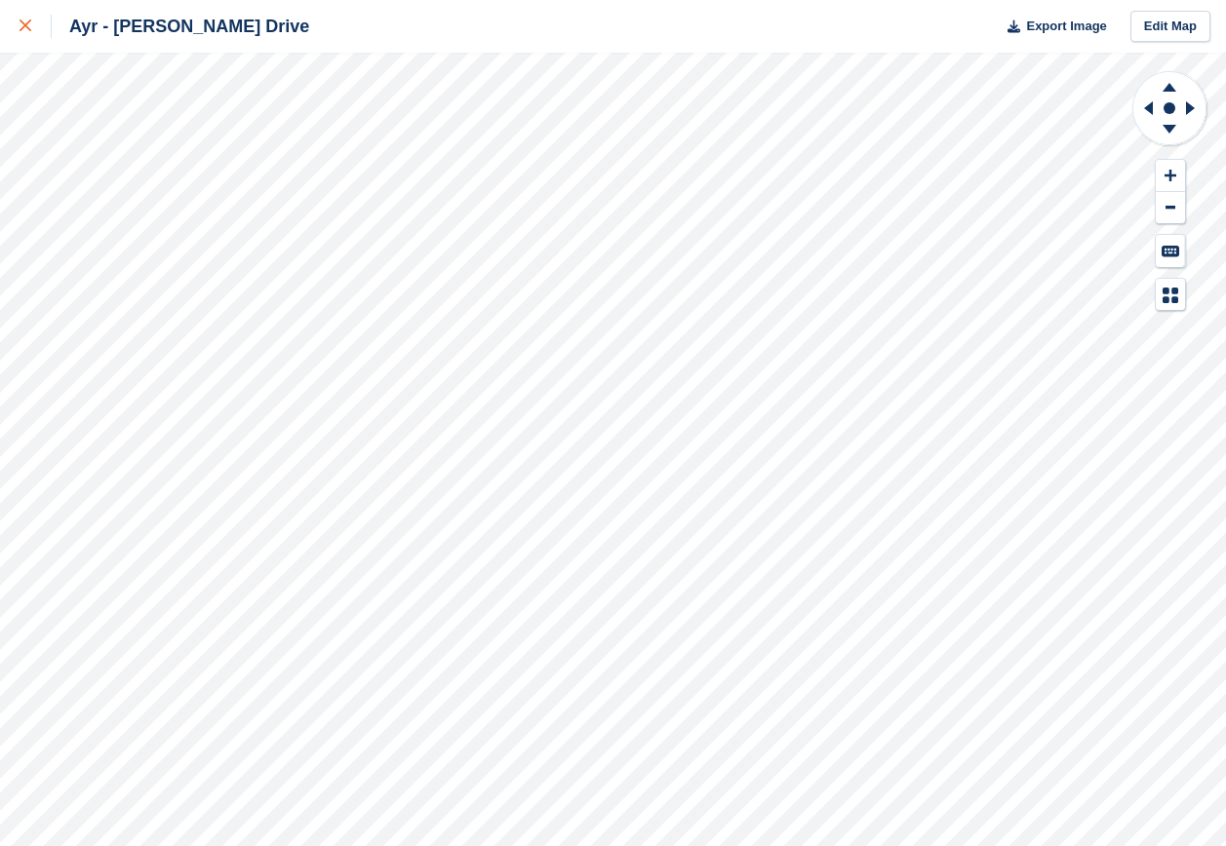
click at [19, 19] on link at bounding box center [26, 26] width 52 height 53
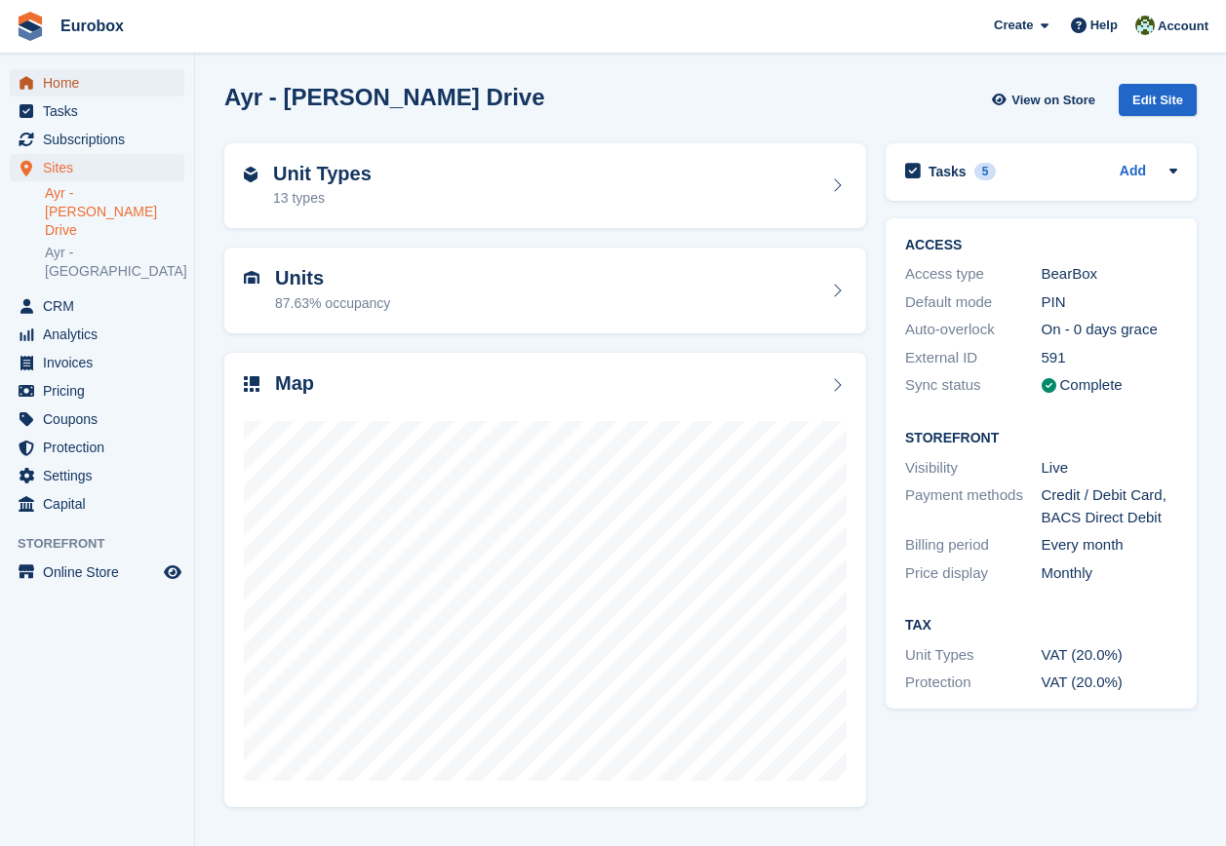
click at [55, 82] on span "Home" at bounding box center [101, 82] width 117 height 27
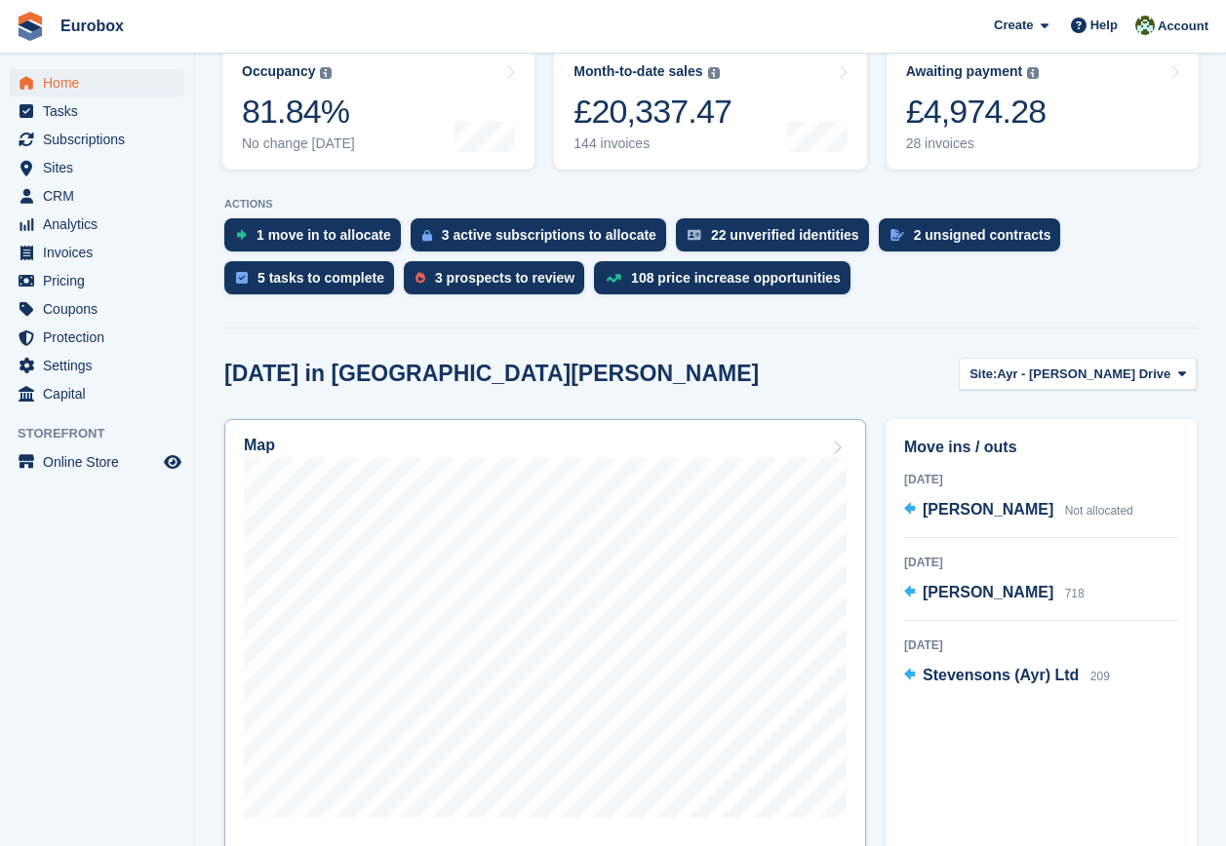
scroll to position [390, 0]
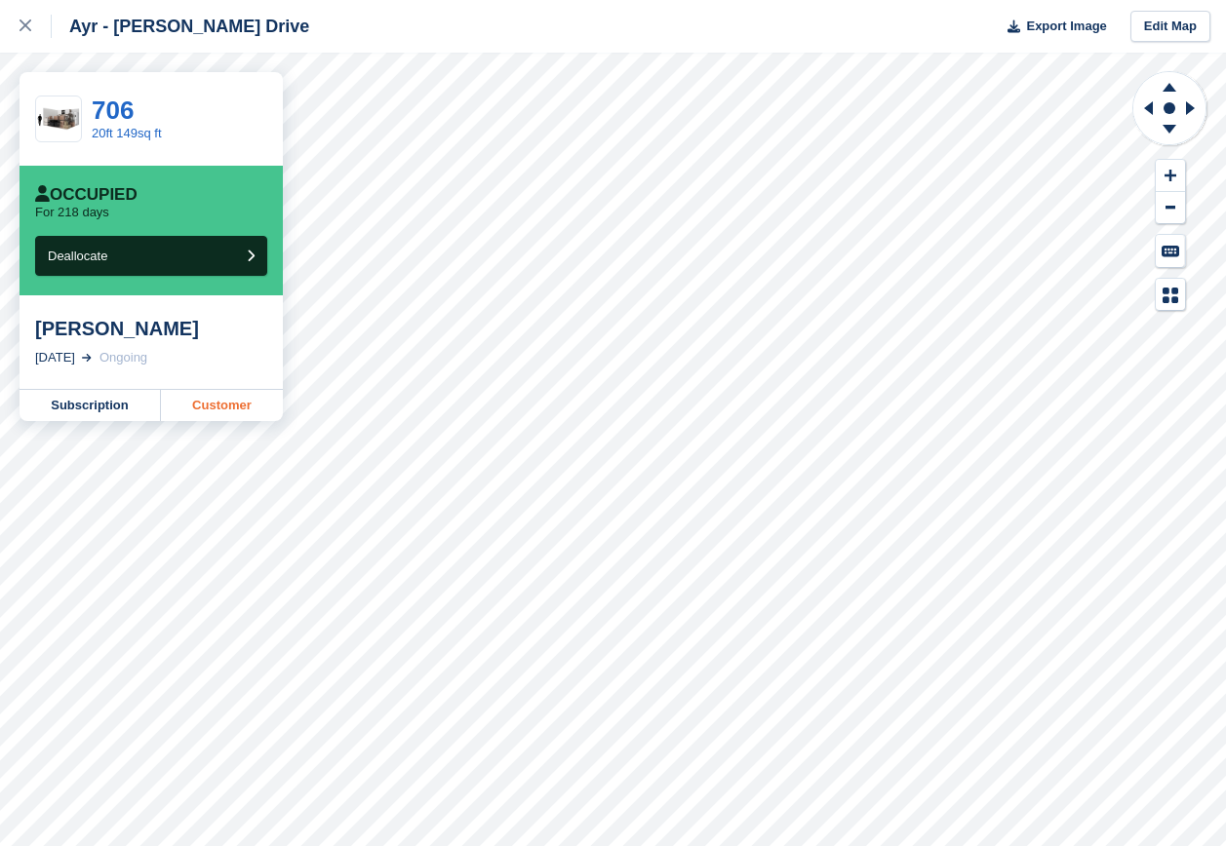
click at [230, 407] on link "Customer" at bounding box center [222, 405] width 122 height 31
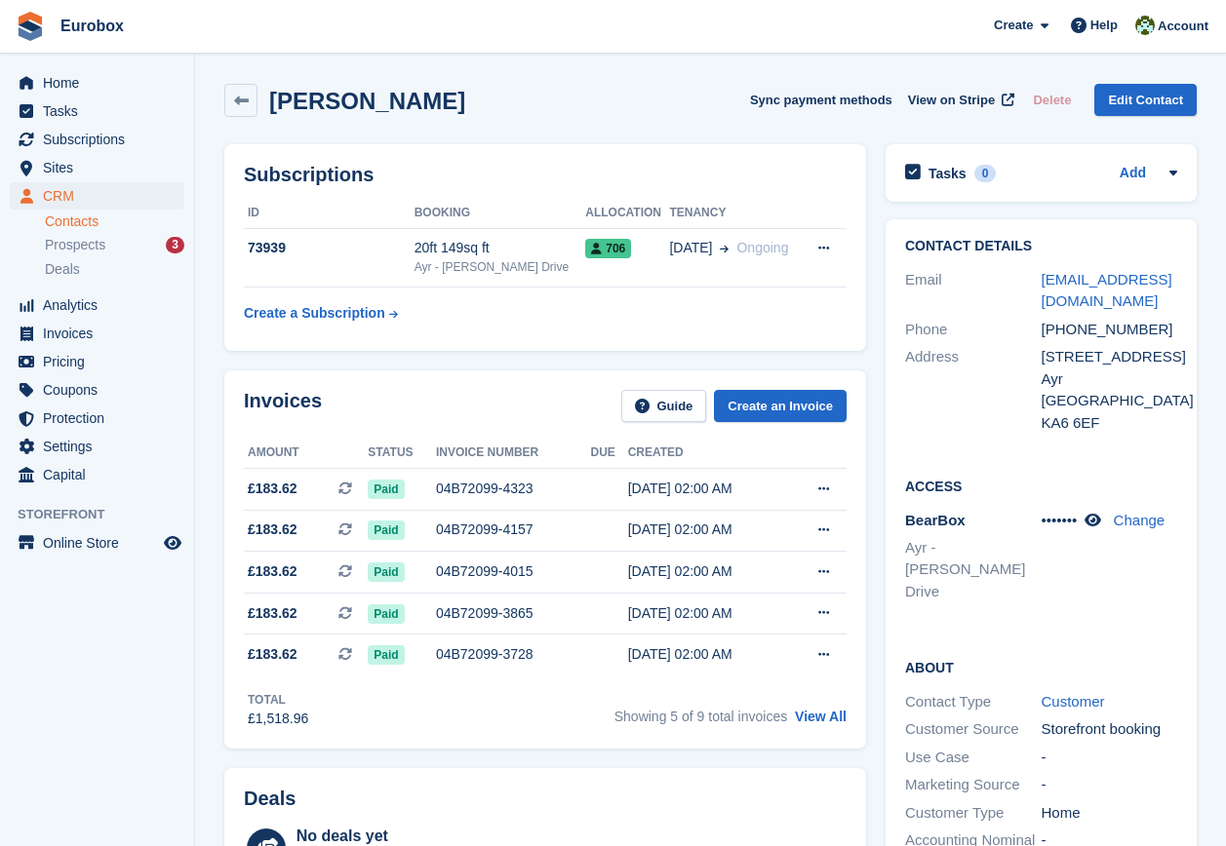
scroll to position [97, 0]
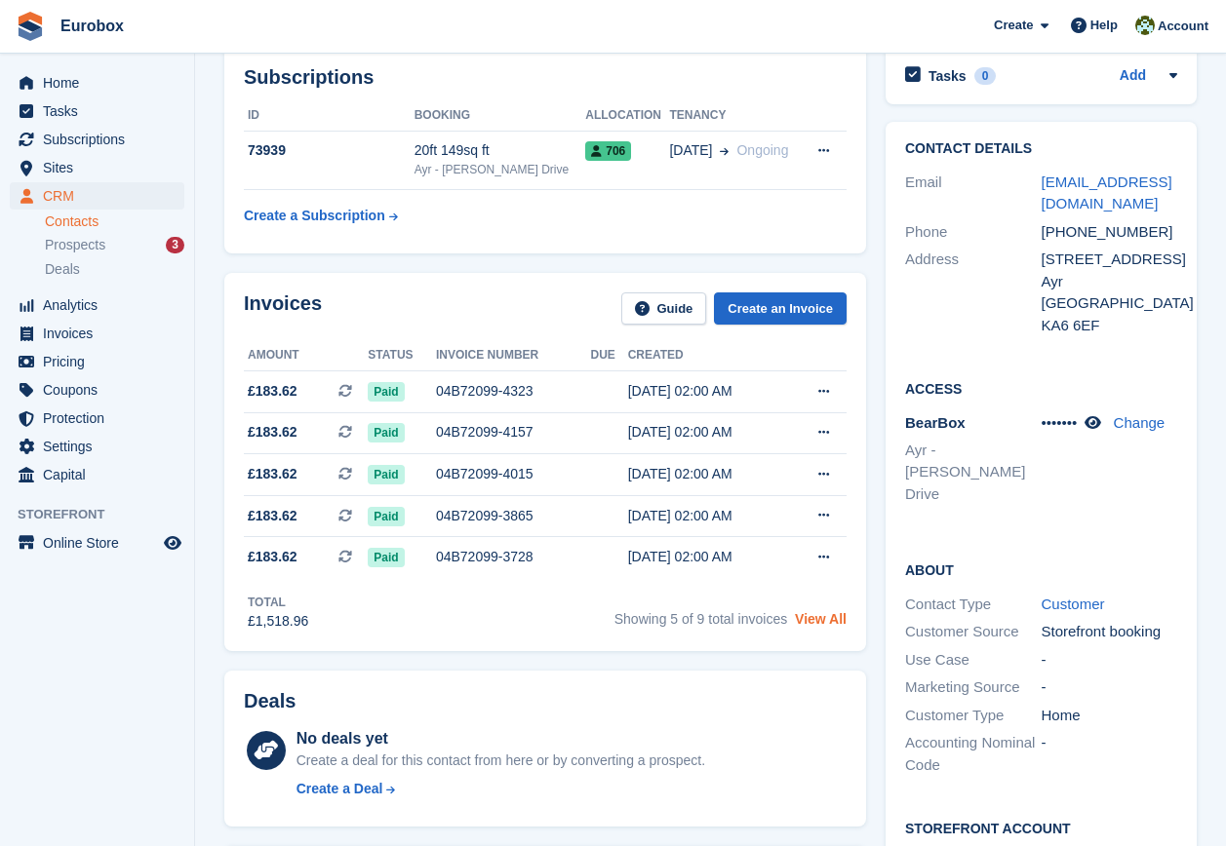
click at [805, 621] on link "View All" at bounding box center [821, 619] width 52 height 16
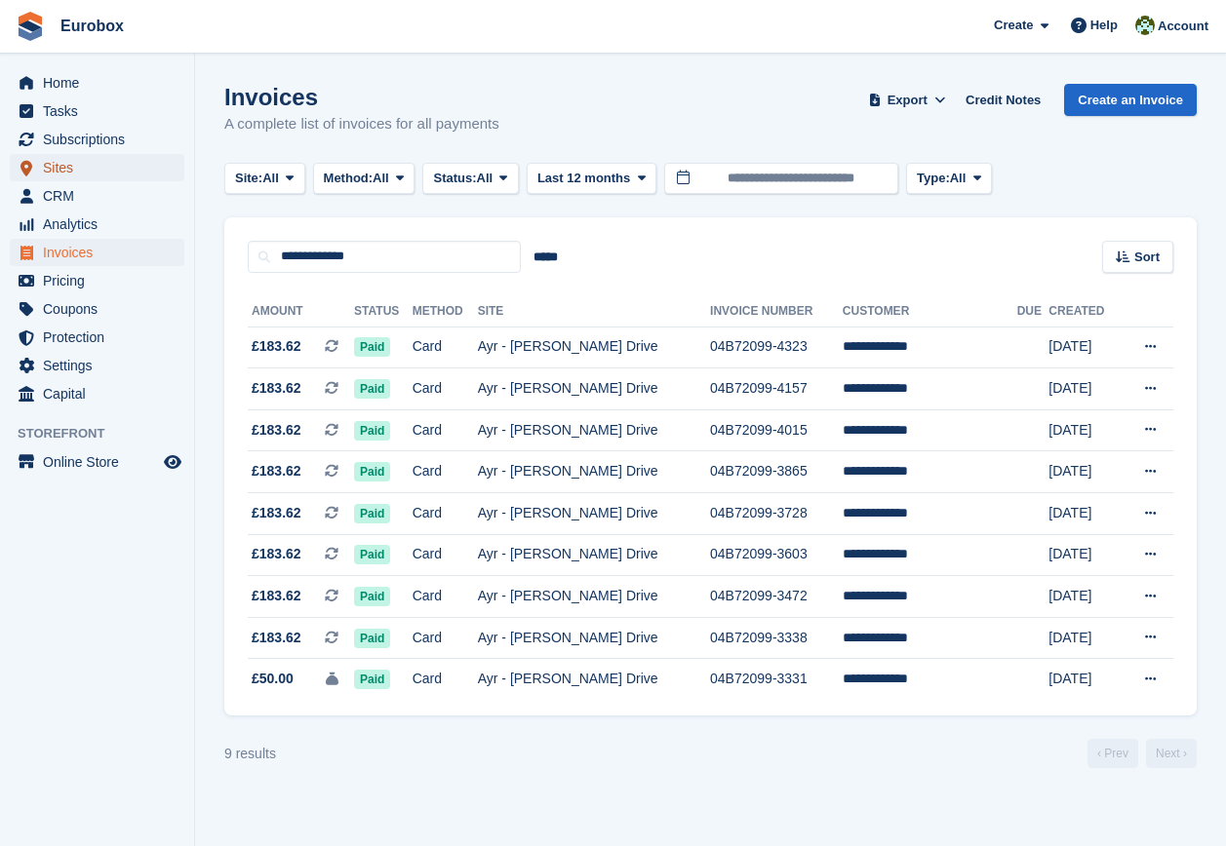
click at [66, 168] on span "Sites" at bounding box center [101, 167] width 117 height 27
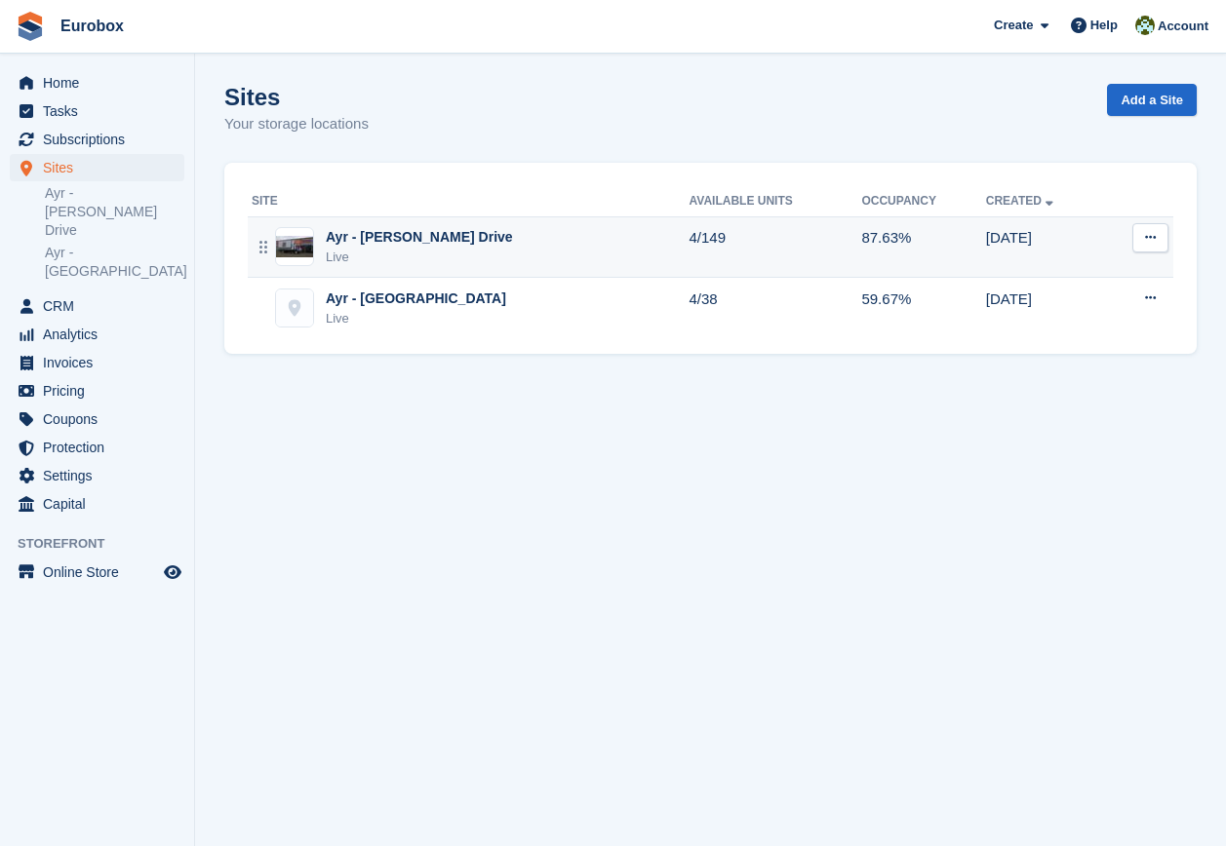
click at [396, 242] on div "Ayr - [PERSON_NAME] Drive" at bounding box center [419, 237] width 187 height 20
